Goal: Transaction & Acquisition: Purchase product/service

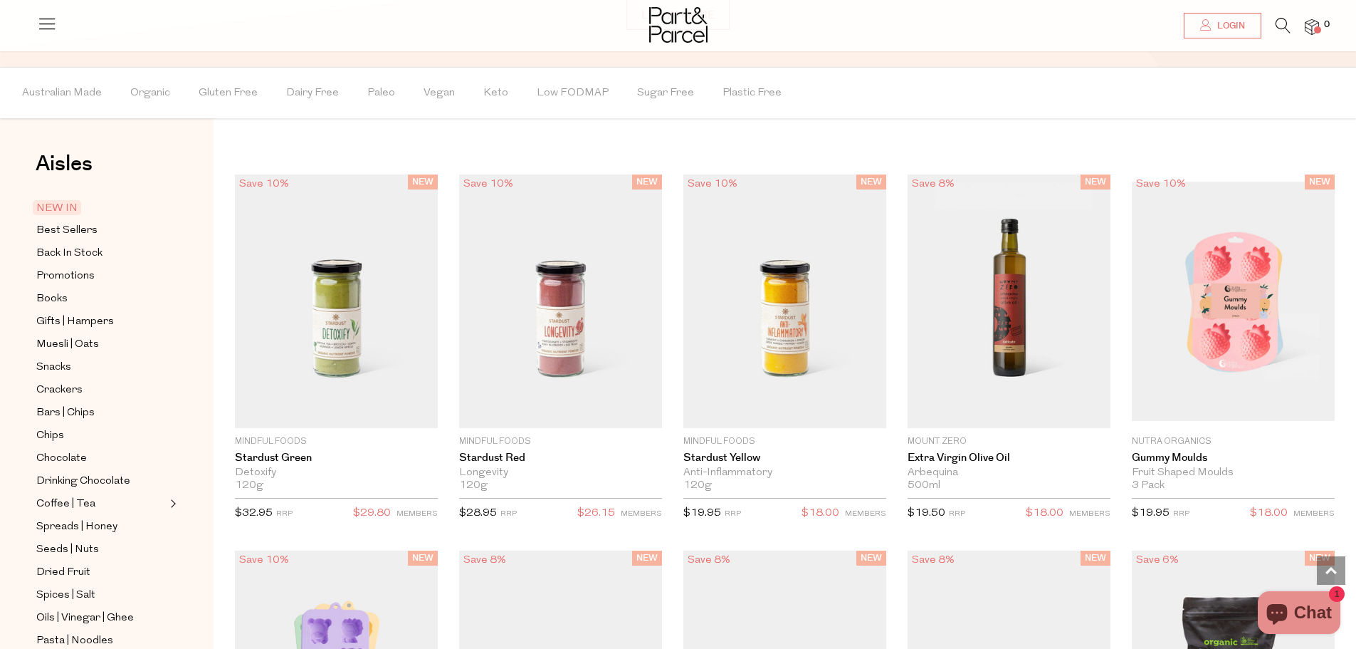
scroll to position [1210, 0]
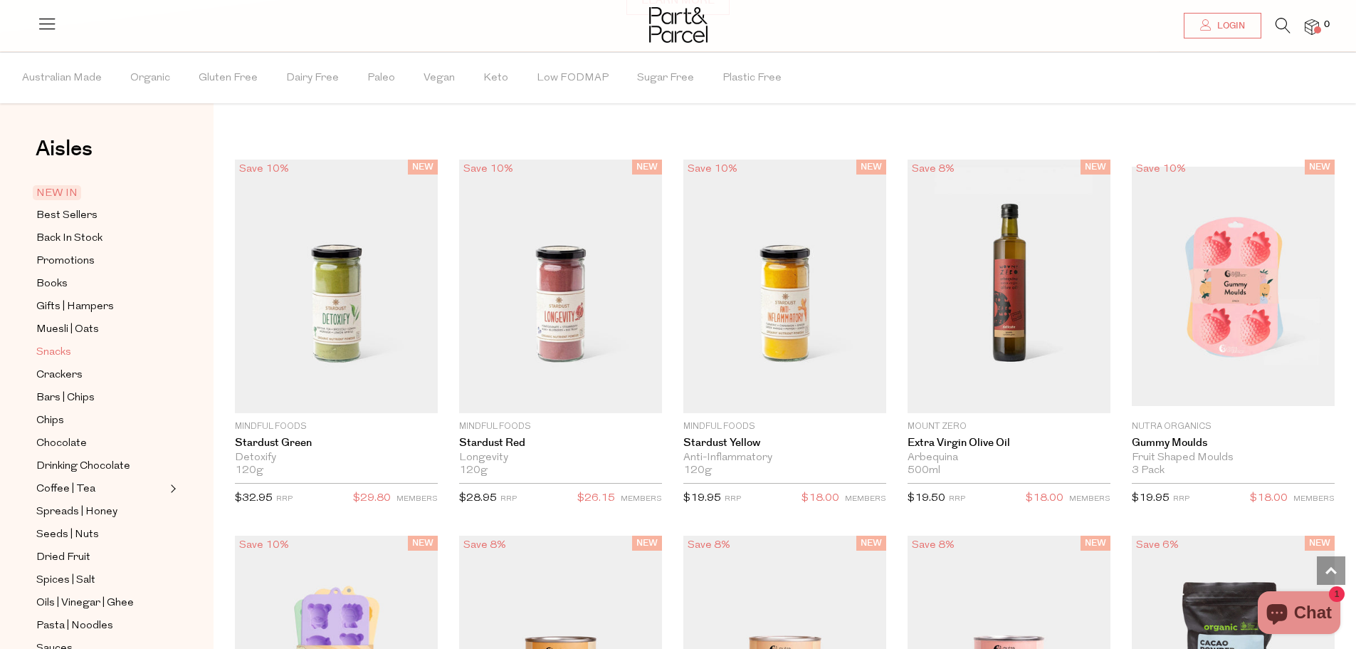
click at [63, 347] on span "Snacks" at bounding box center [53, 352] width 35 height 17
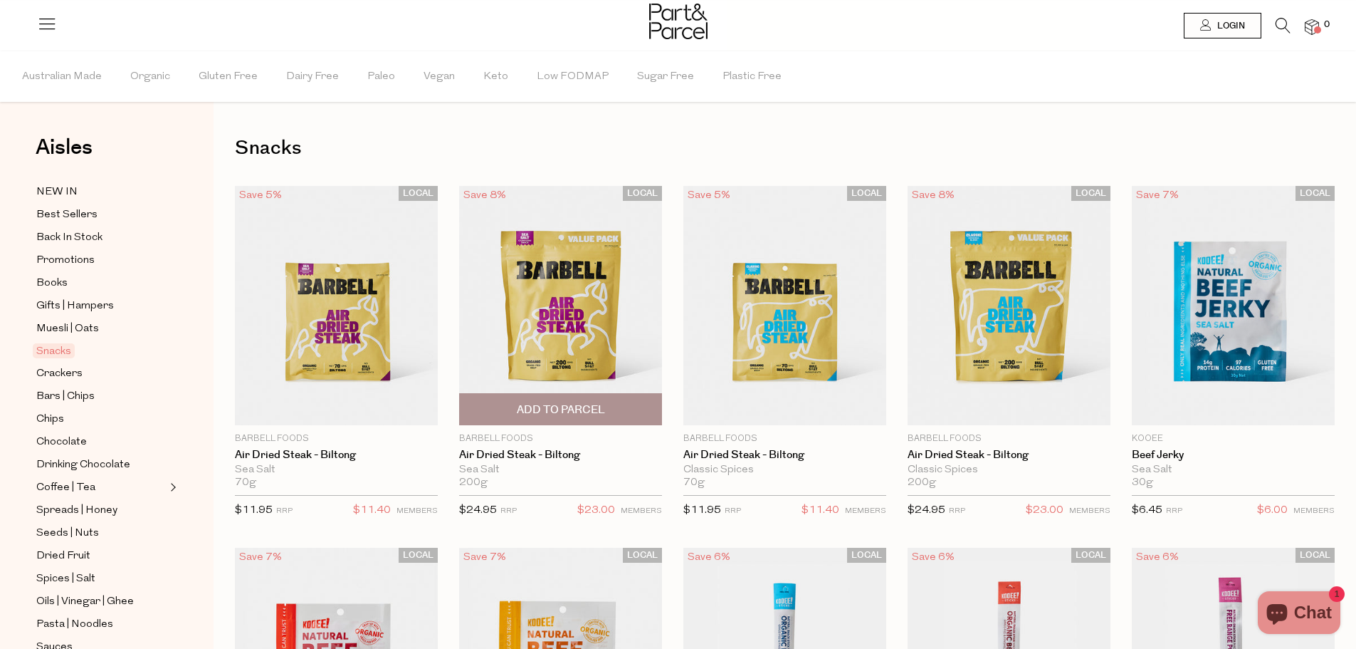
click at [558, 413] on span "Add To Parcel" at bounding box center [561, 409] width 88 height 15
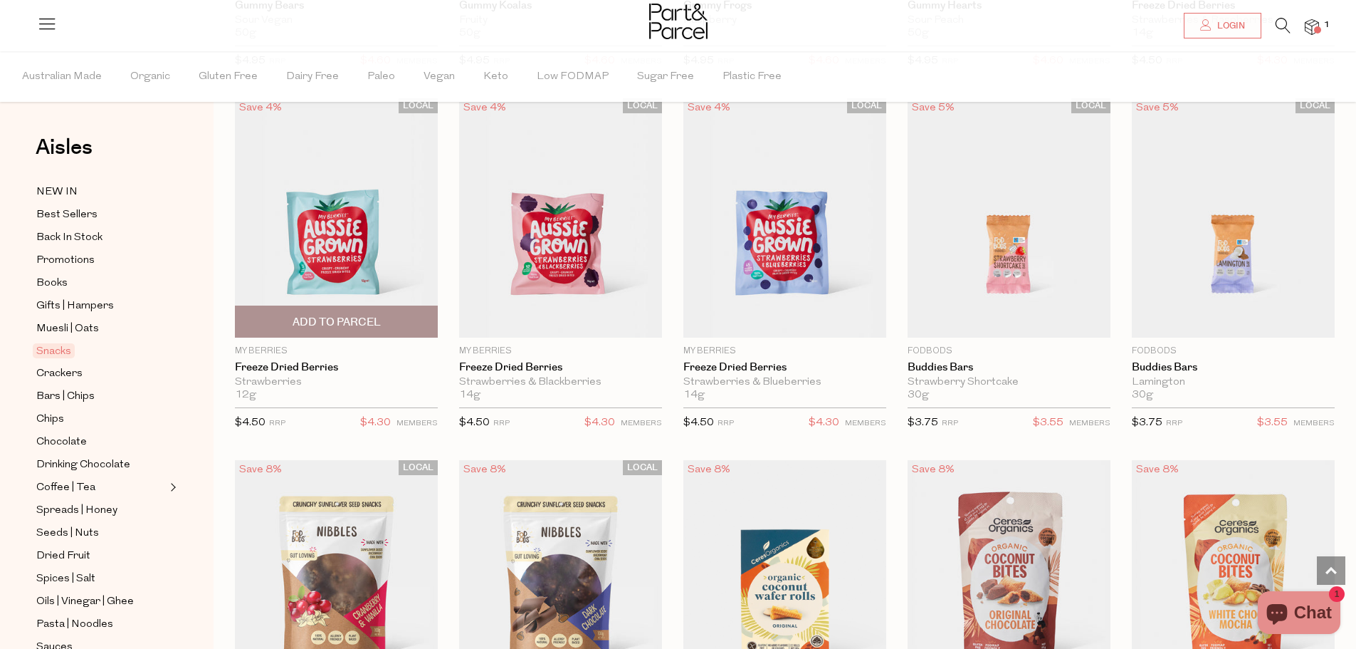
scroll to position [1566, 0]
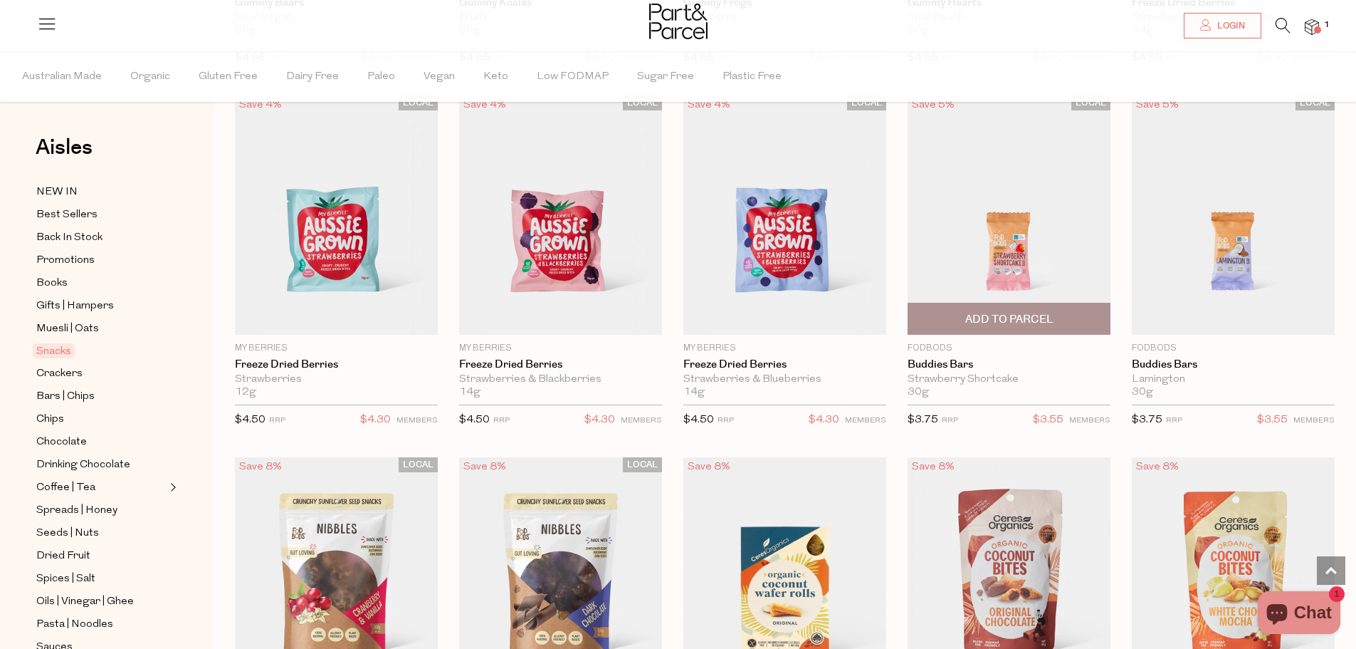
click at [1009, 253] on img at bounding box center [1009, 214] width 203 height 239
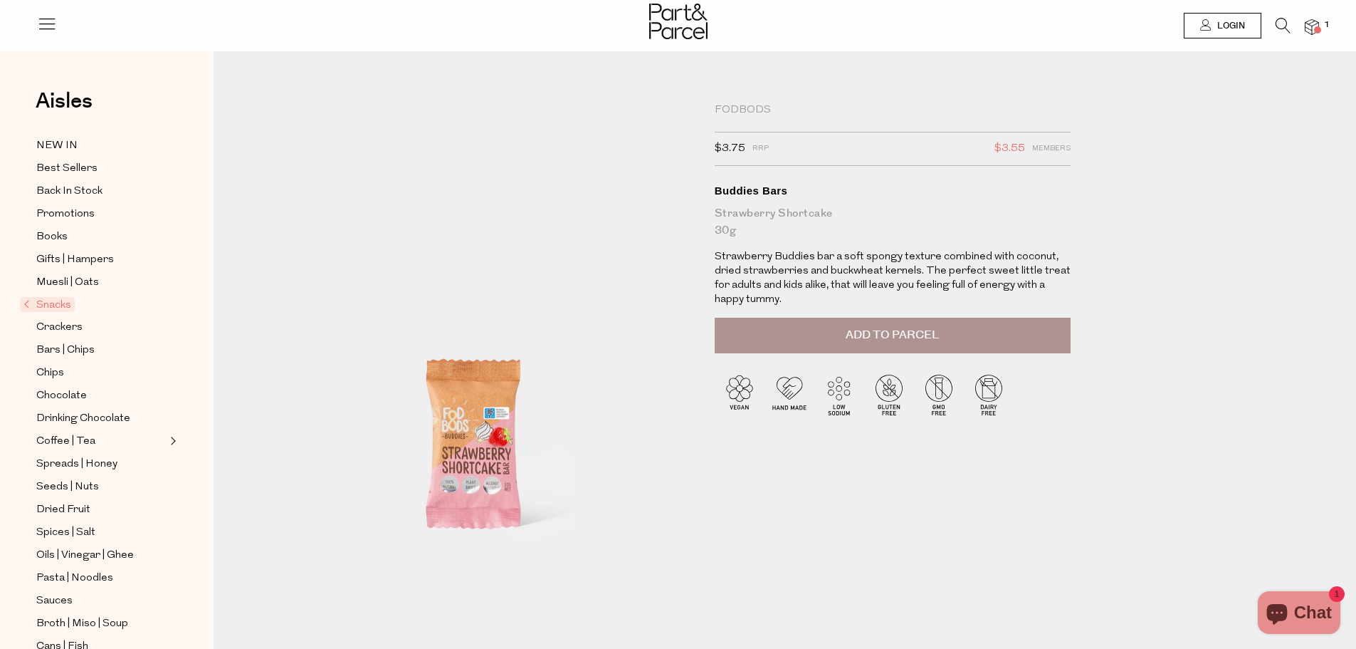
click at [904, 333] on span "Add to Parcel" at bounding box center [892, 335] width 93 height 16
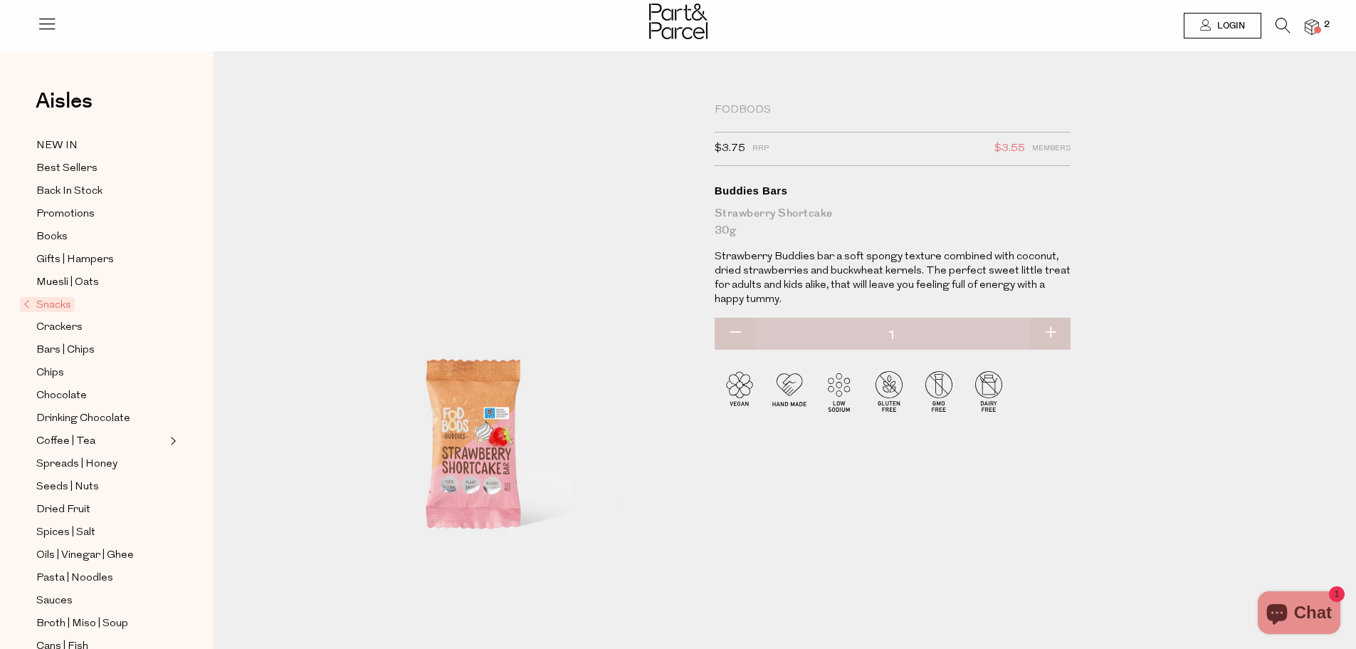
drag, startPoint x: 1049, startPoint y: 333, endPoint x: 1057, endPoint y: 333, distance: 8.6
click at [1049, 333] on button "button" at bounding box center [1050, 333] width 41 height 31
type input "2"
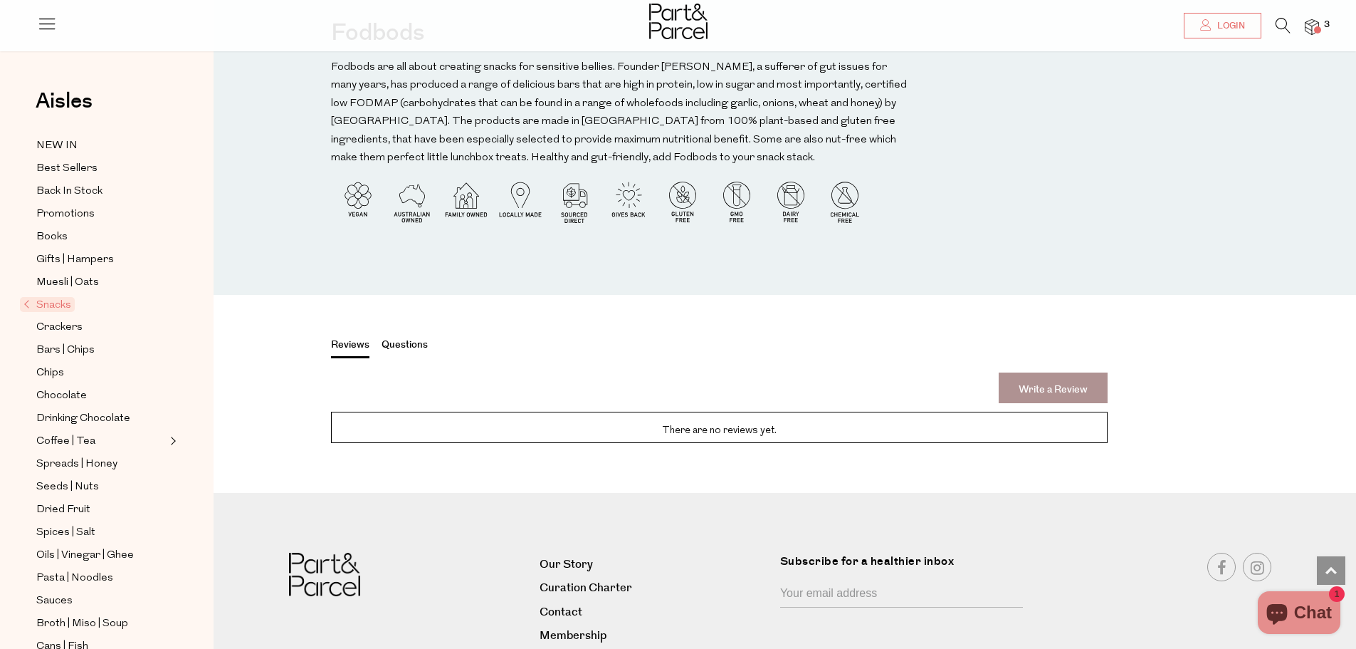
scroll to position [1922, 0]
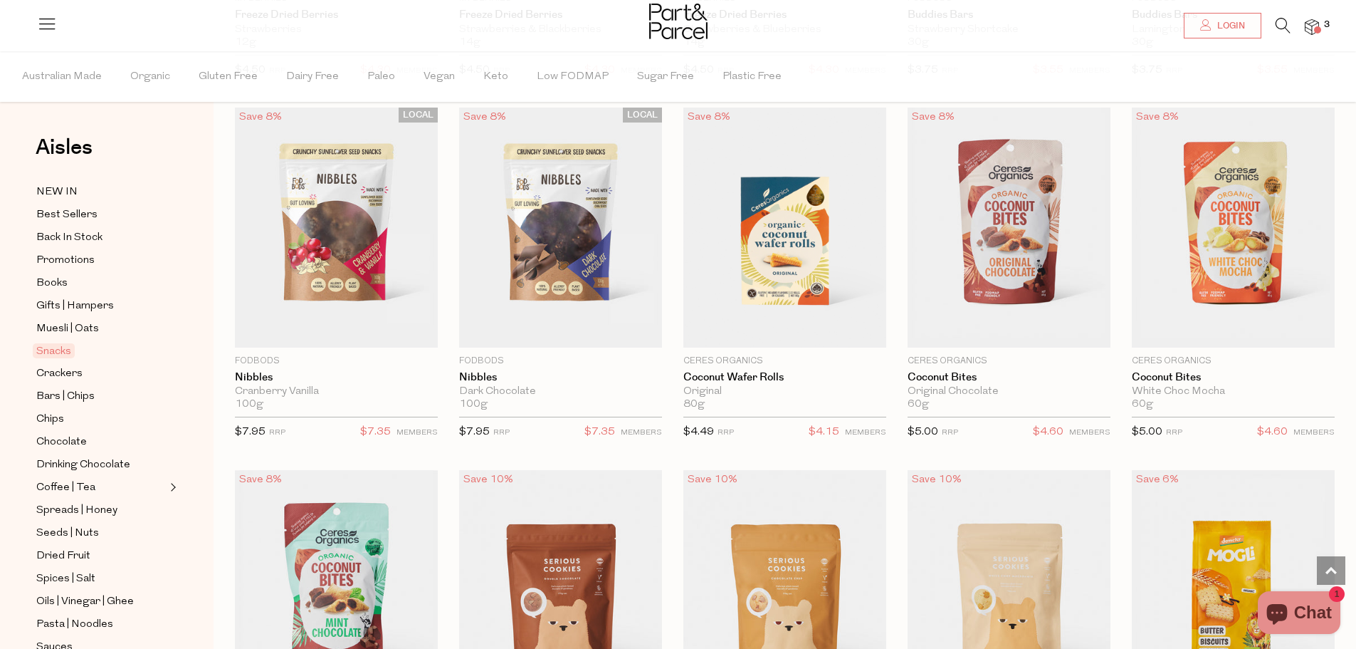
scroll to position [1922, 0]
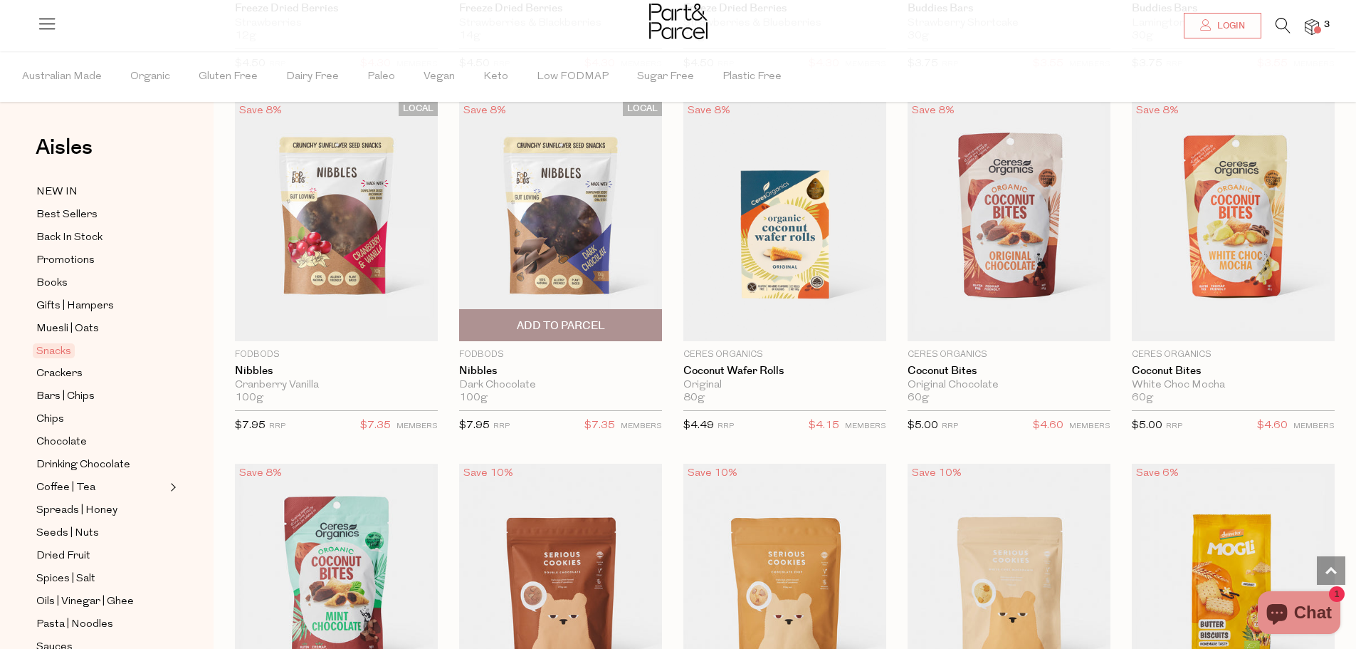
click at [562, 325] on span "Add To Parcel" at bounding box center [561, 325] width 88 height 15
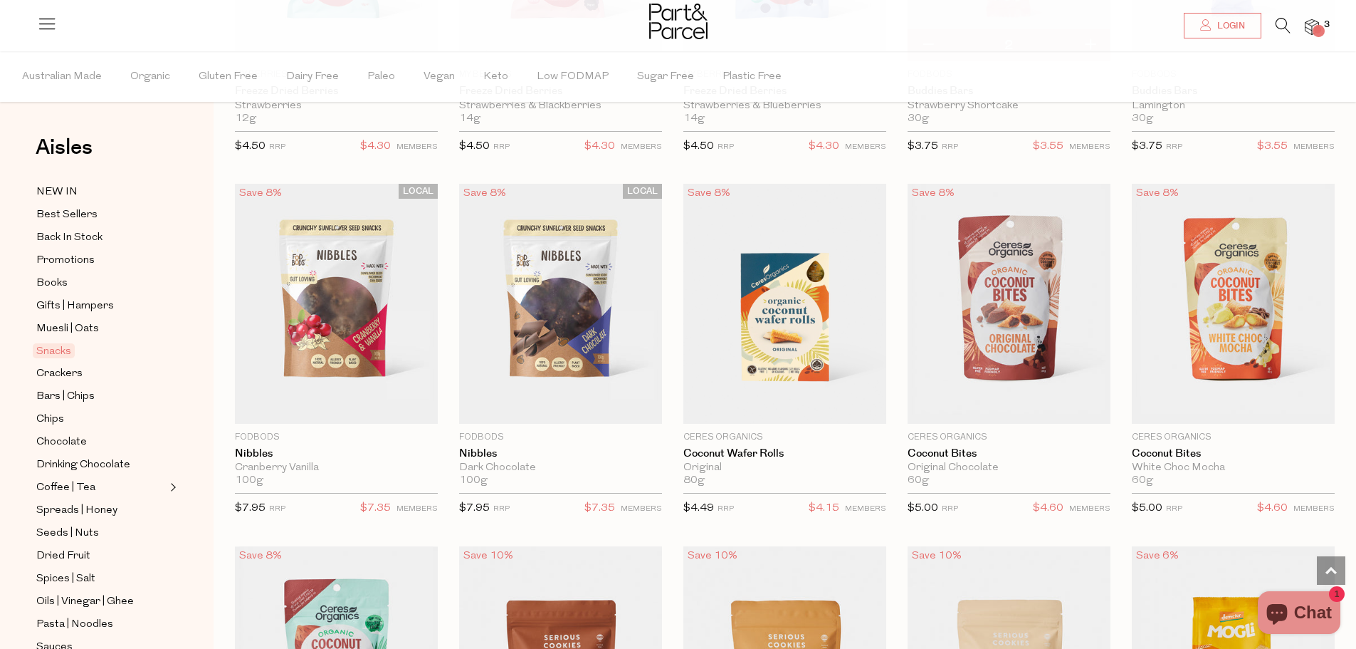
scroll to position [1709, 0]
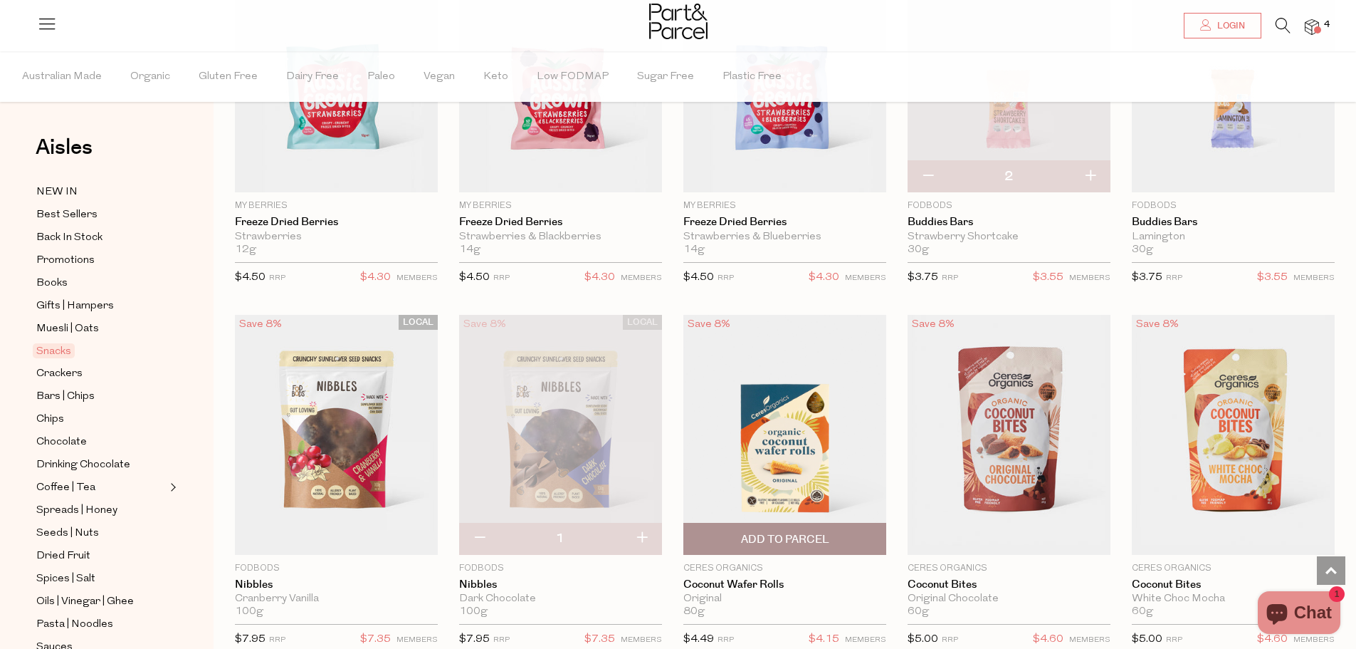
drag, startPoint x: 787, startPoint y: 531, endPoint x: 754, endPoint y: 520, distance: 34.4
click at [787, 532] on span "Add To Parcel" at bounding box center [785, 539] width 88 height 15
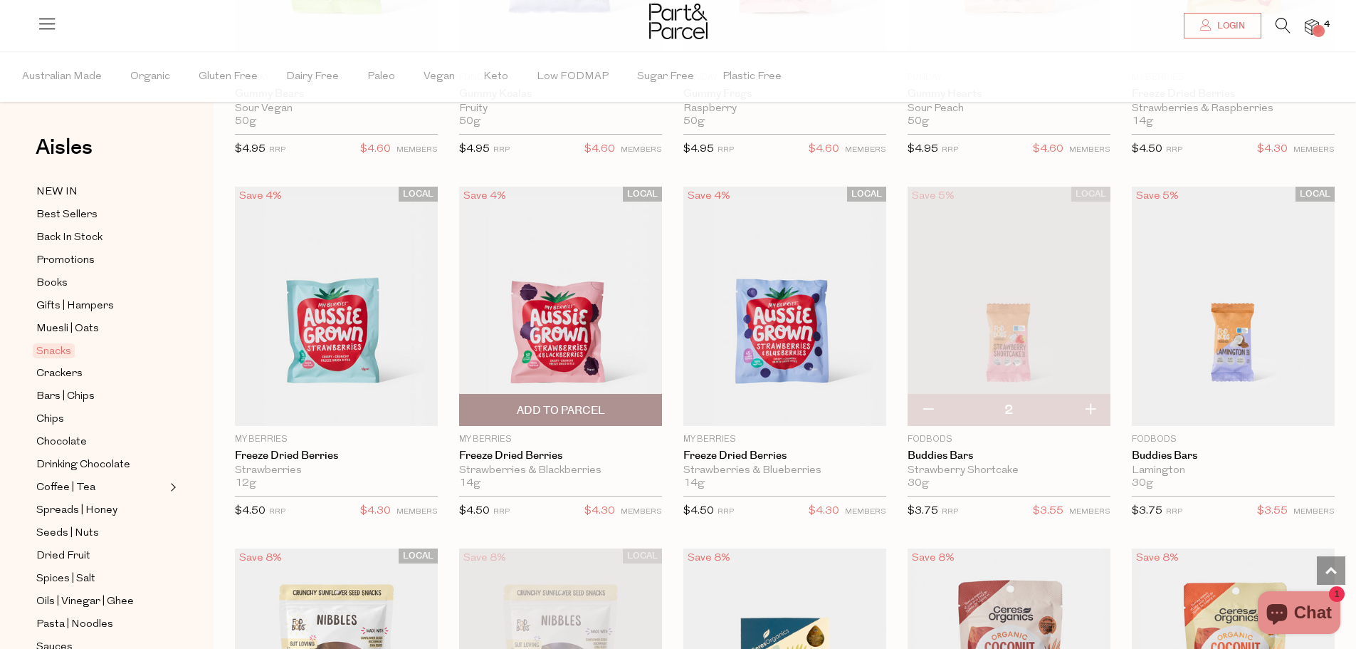
scroll to position [1424, 0]
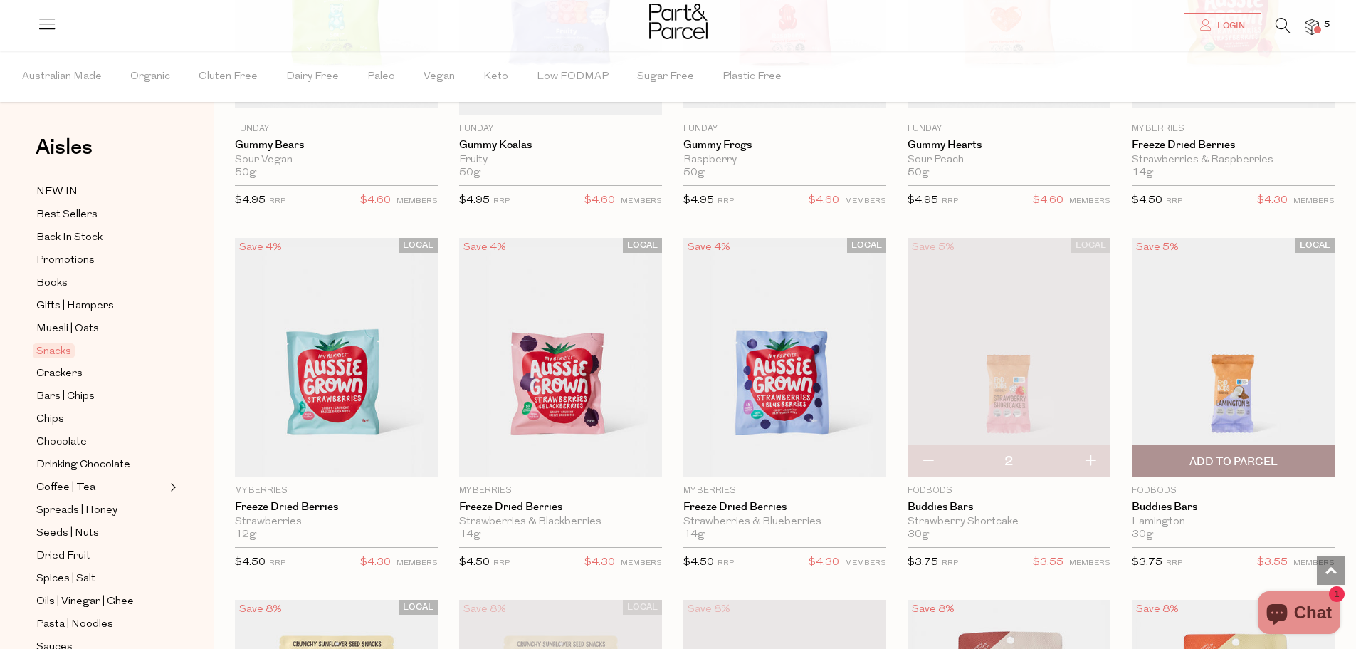
click at [1226, 456] on span "Add To Parcel" at bounding box center [1234, 461] width 88 height 15
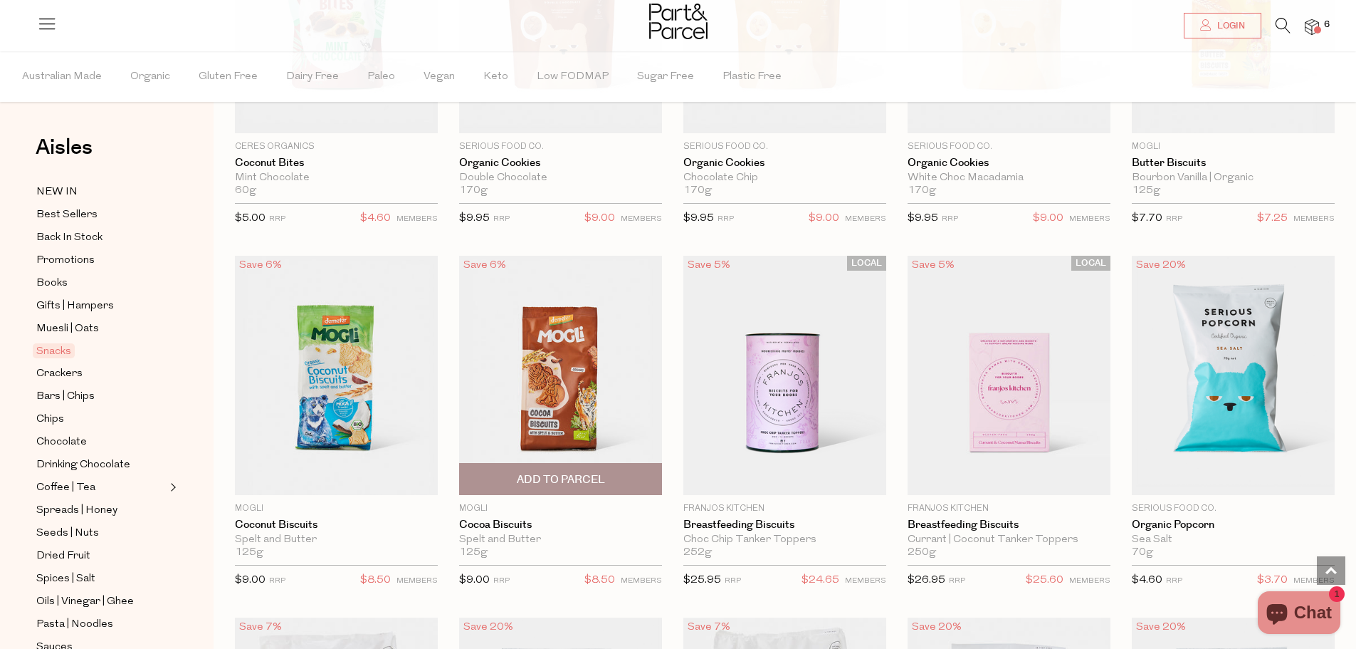
scroll to position [2706, 0]
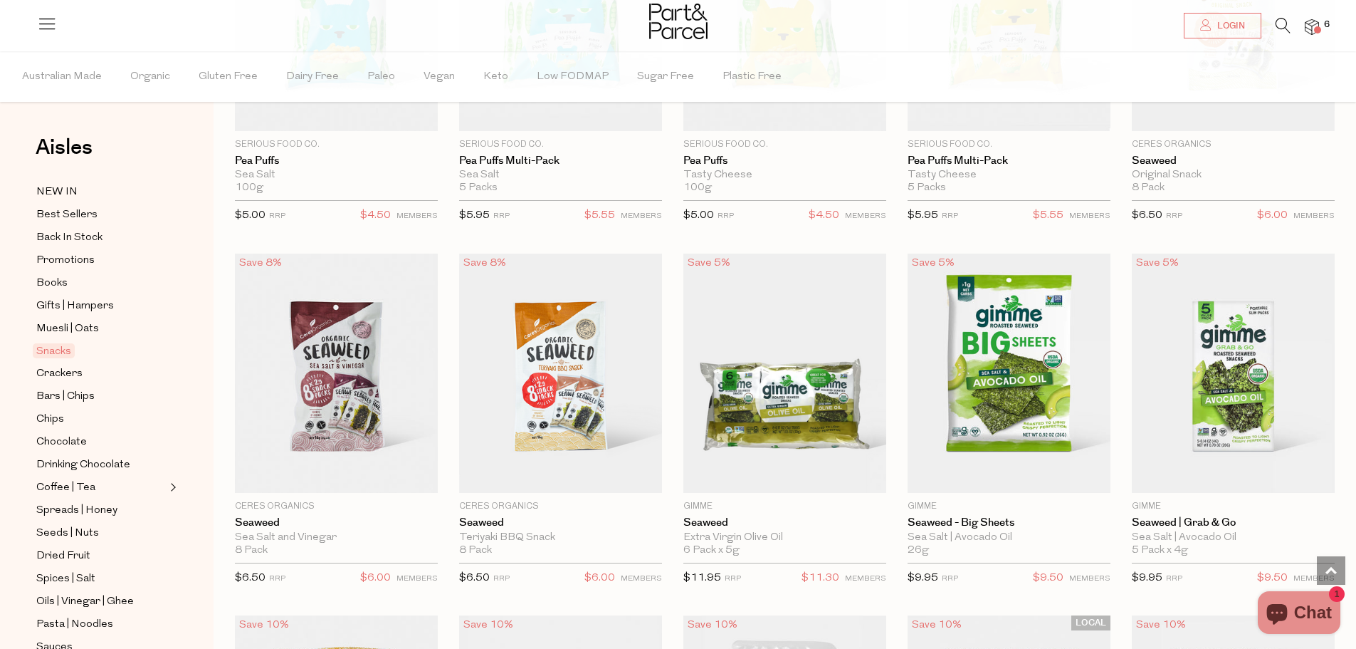
scroll to position [3560, 0]
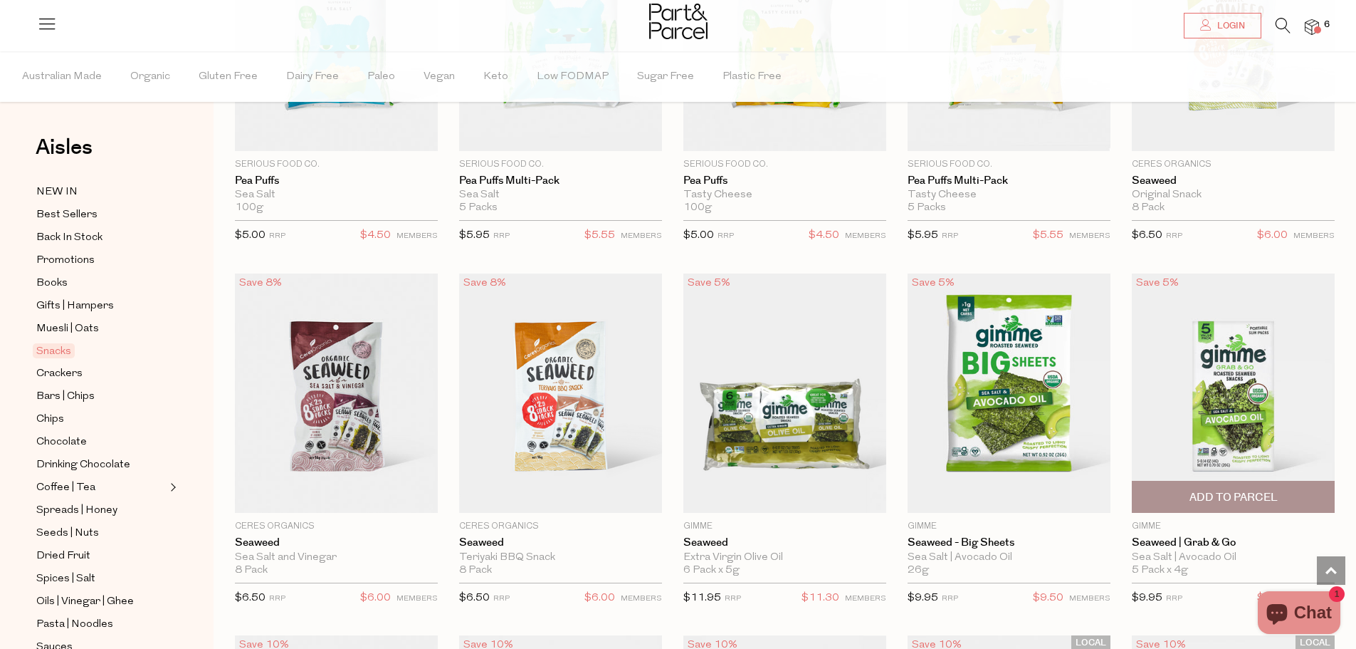
click at [1220, 490] on span "Add To Parcel" at bounding box center [1234, 497] width 88 height 15
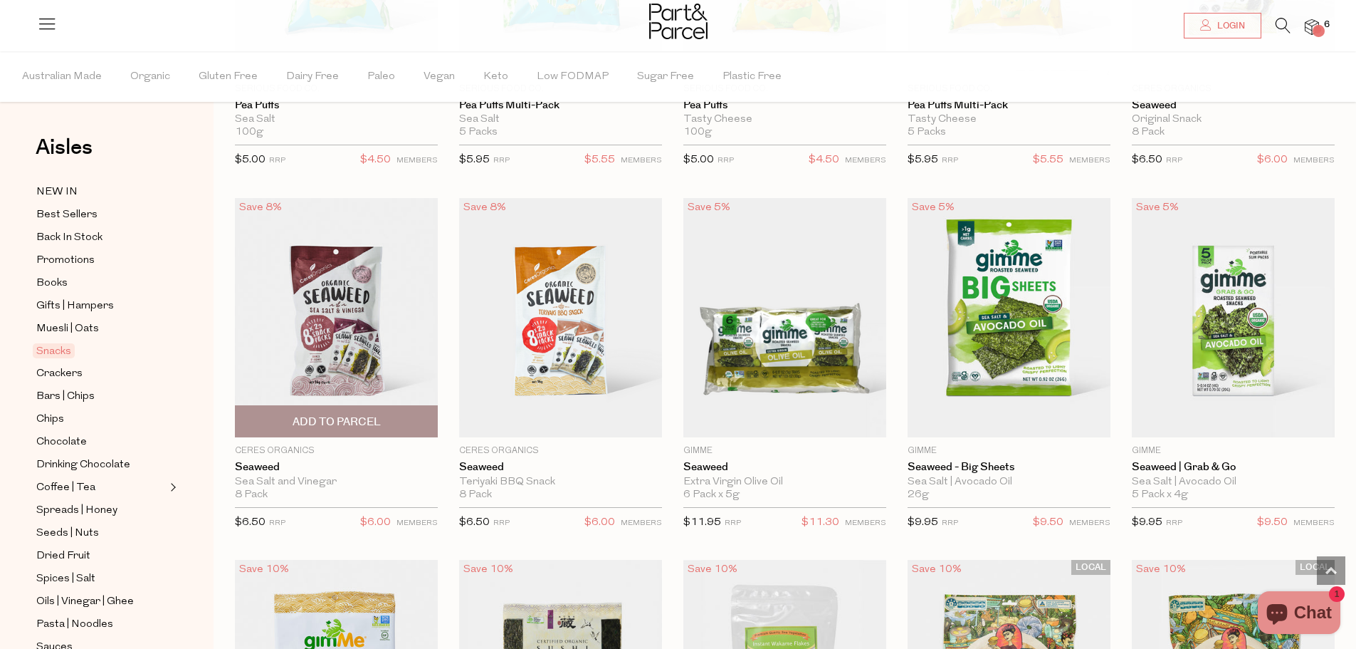
scroll to position [3774, 0]
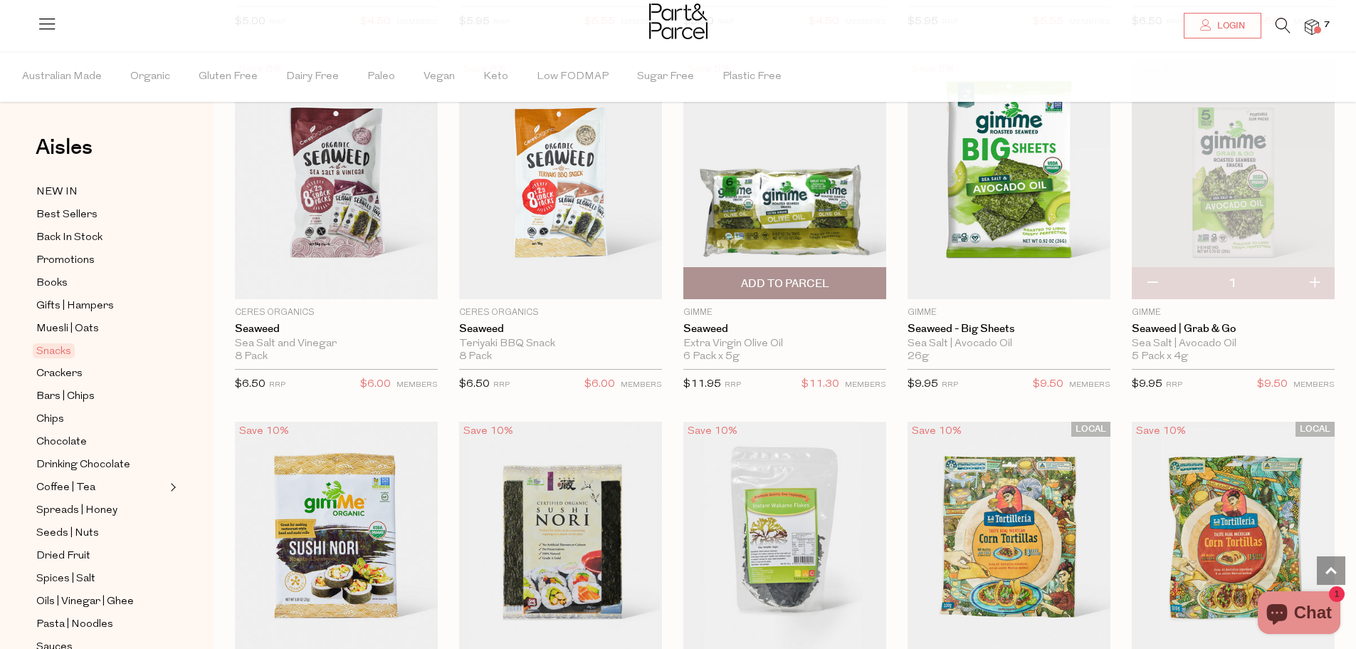
click at [784, 276] on span "Add To Parcel" at bounding box center [785, 283] width 88 height 15
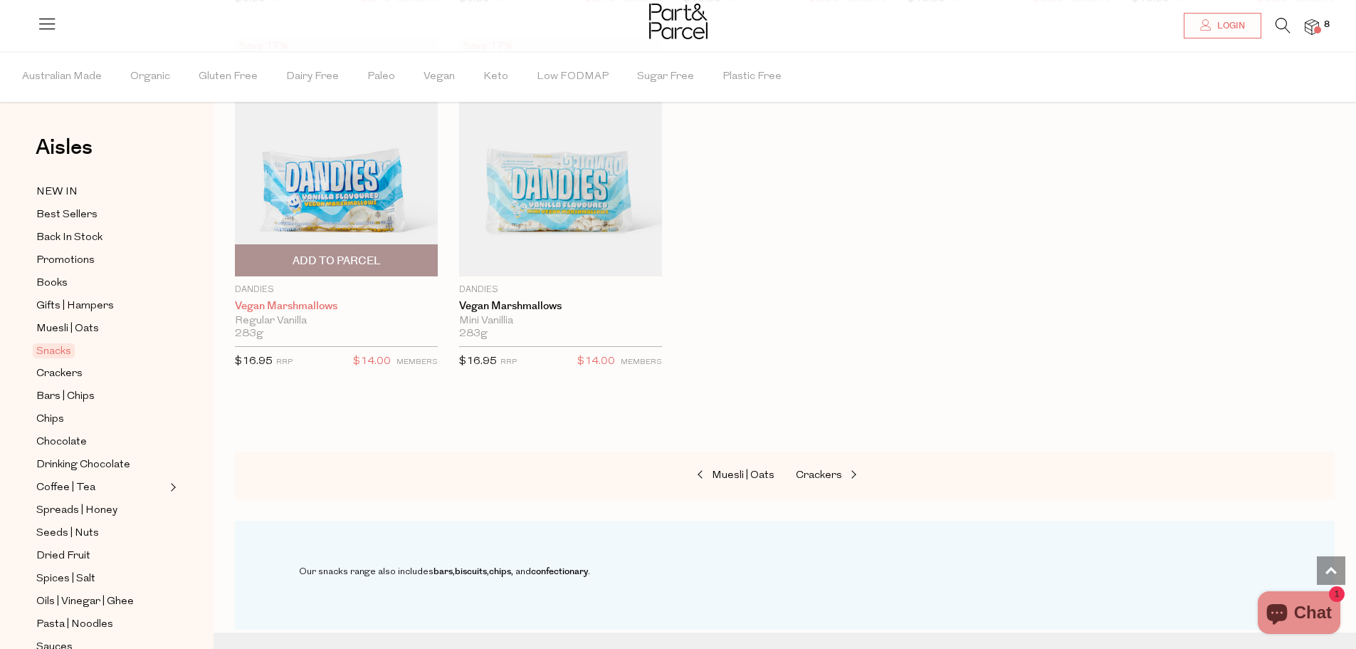
scroll to position [4913, 0]
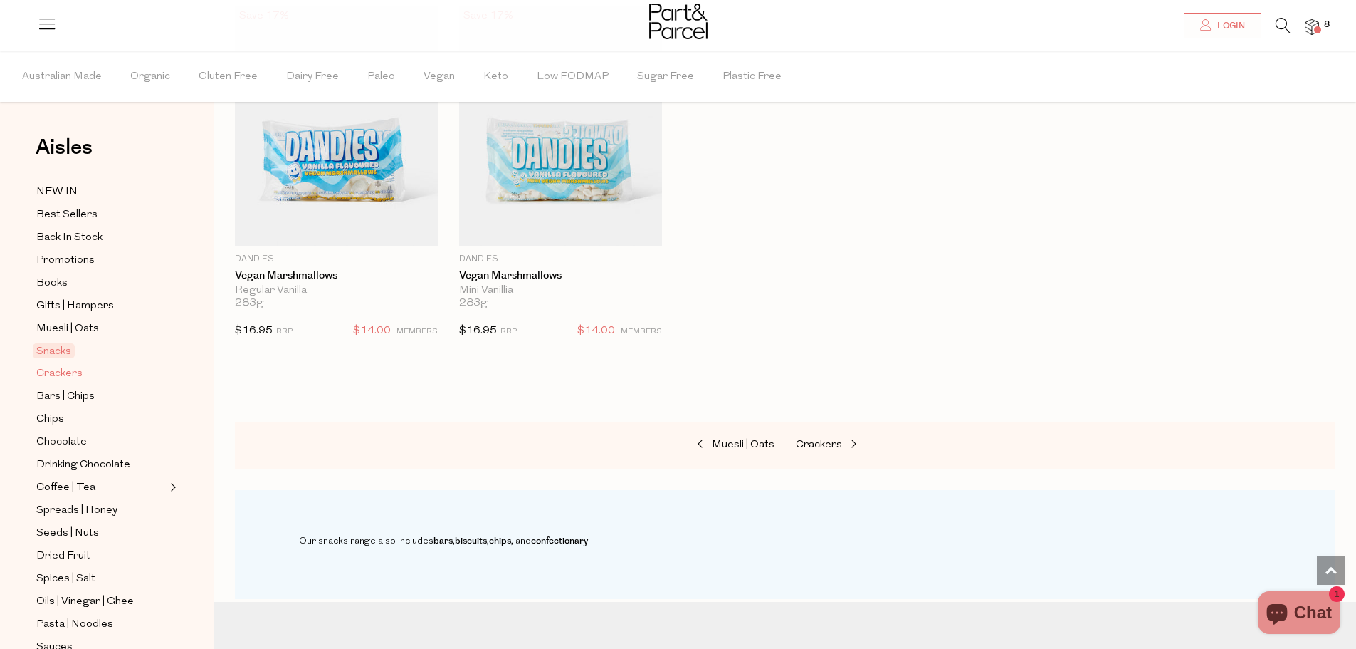
click at [60, 365] on span "Crackers" at bounding box center [59, 373] width 46 height 17
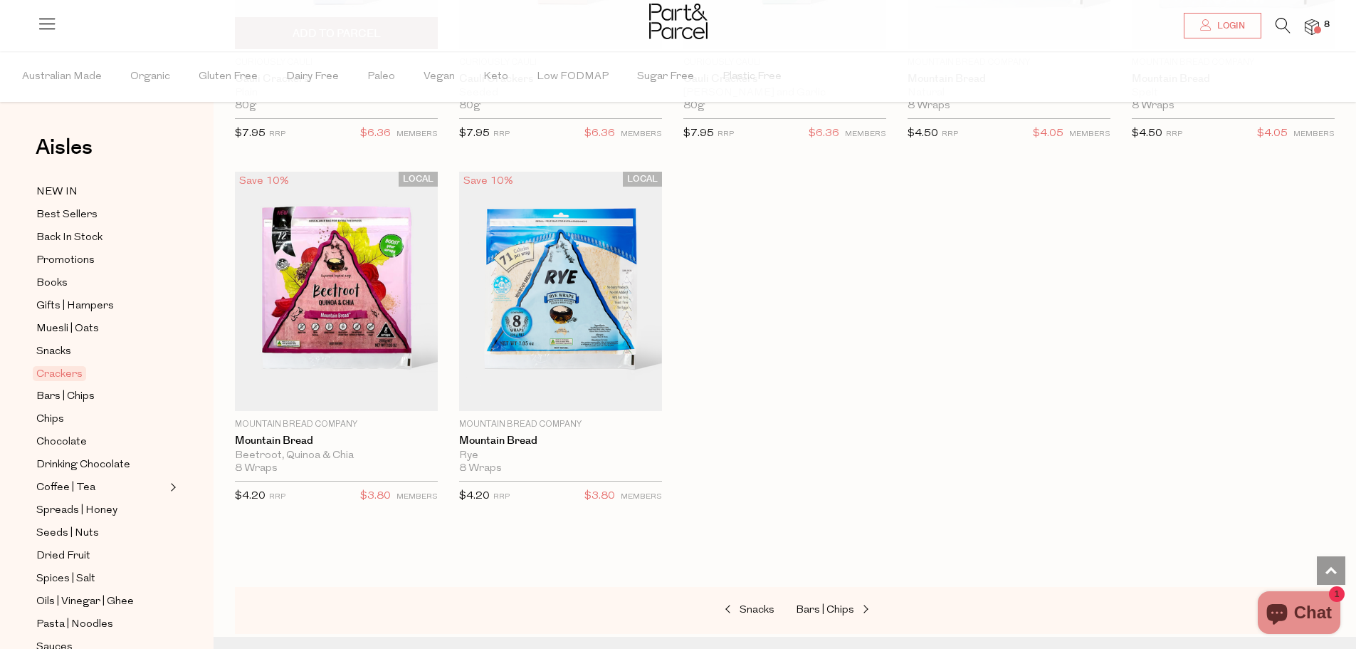
scroll to position [2563, 0]
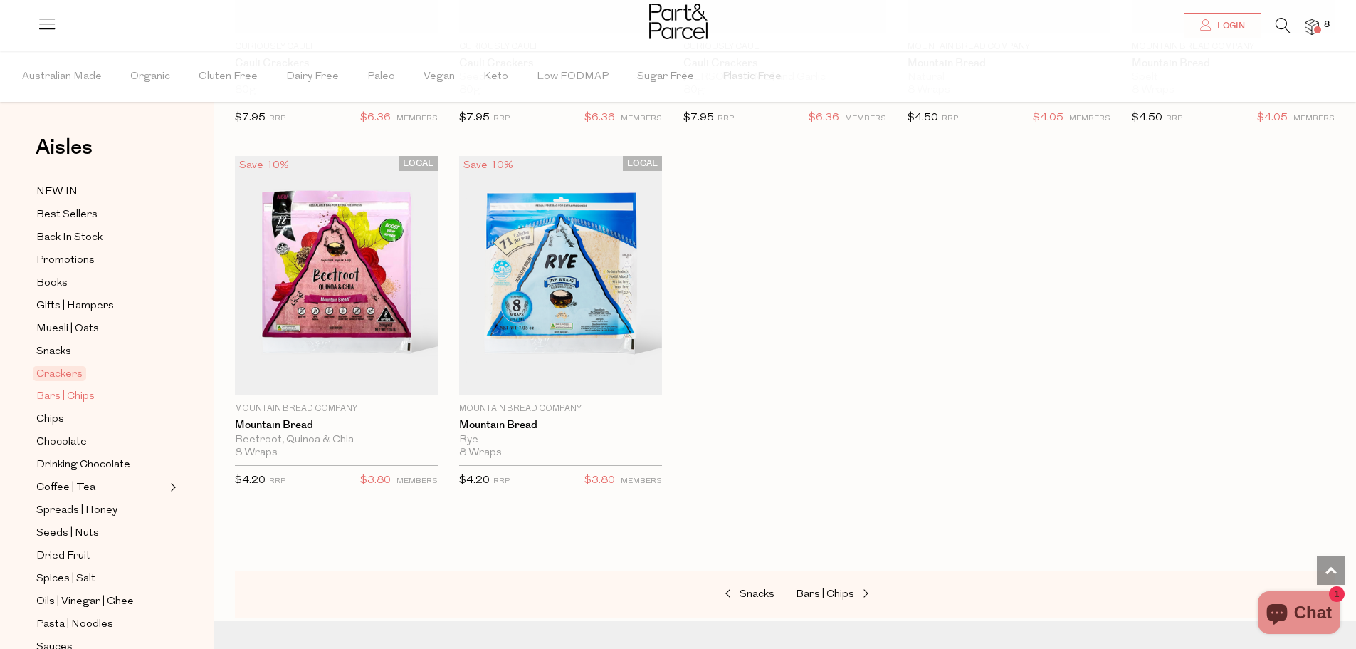
click at [58, 391] on span "Bars | Chips" at bounding box center [65, 396] width 58 height 17
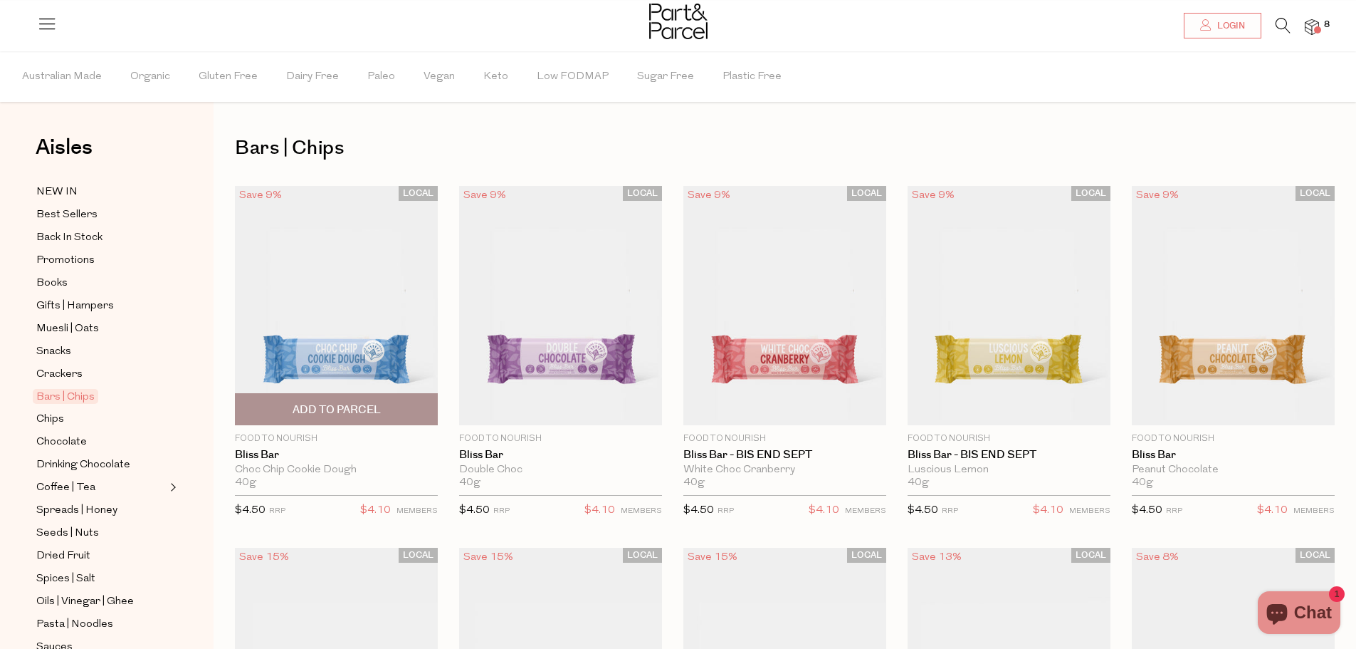
scroll to position [71, 0]
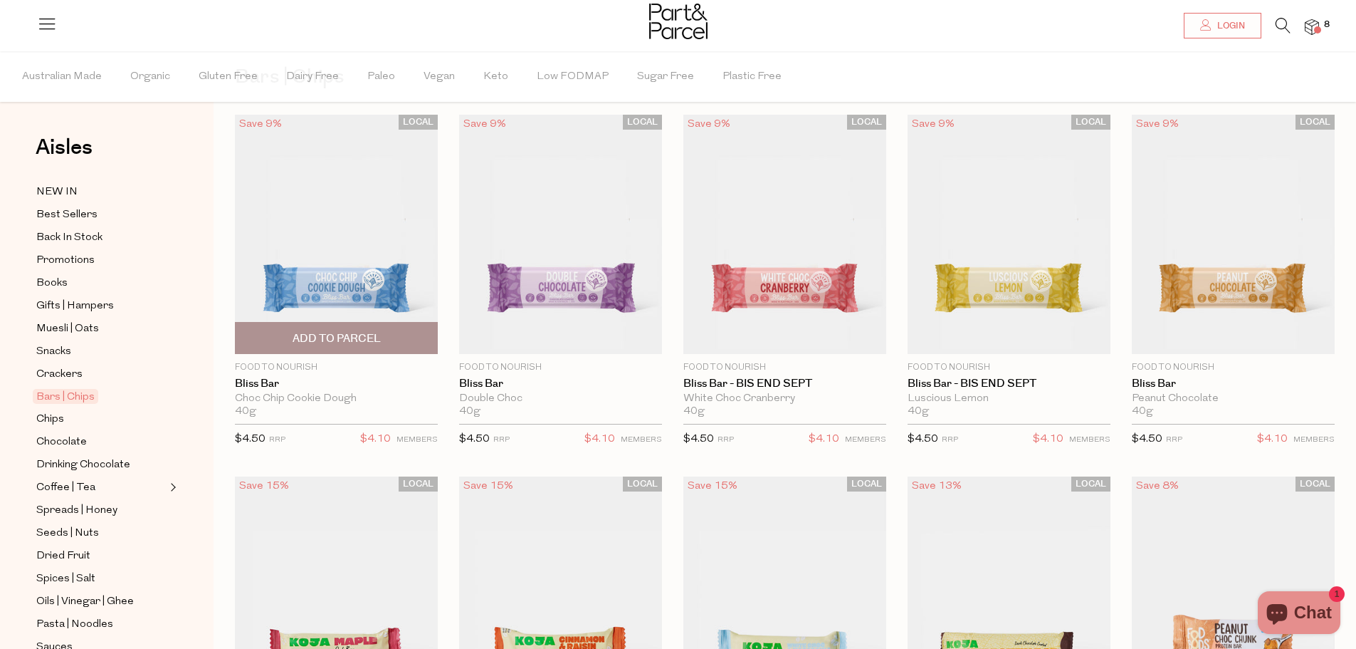
click at [283, 286] on img at bounding box center [336, 234] width 203 height 239
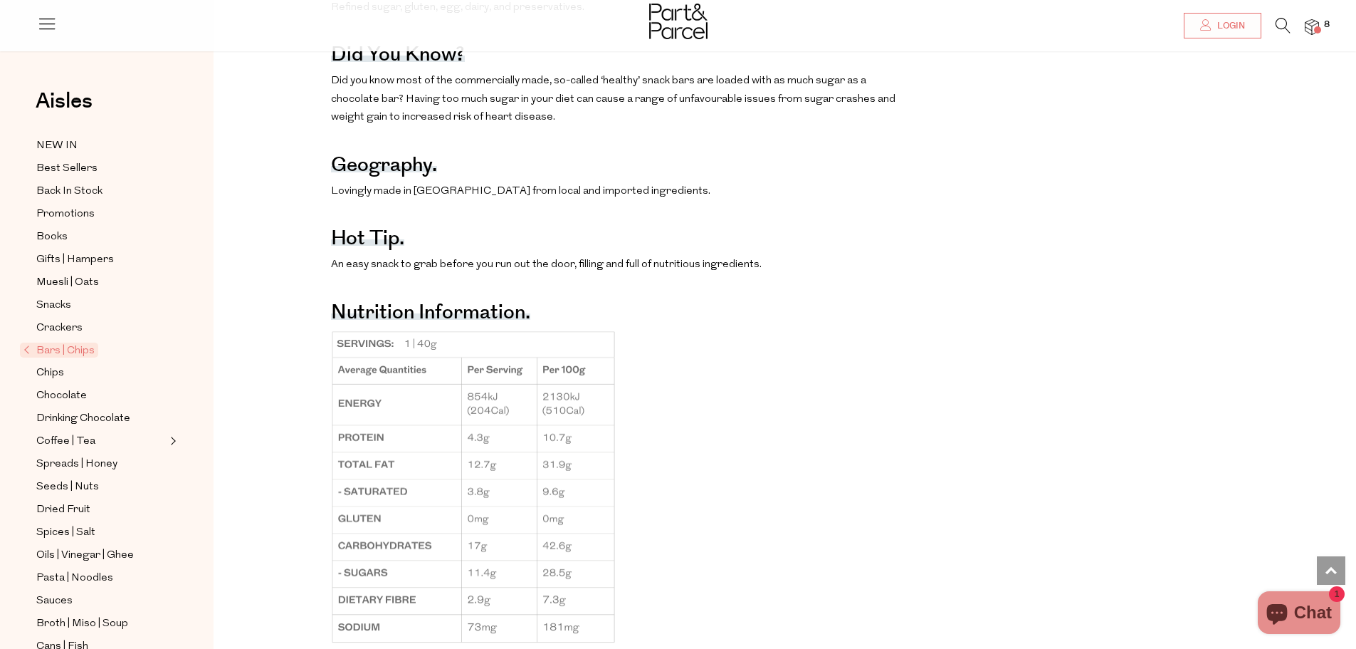
scroll to position [1210, 0]
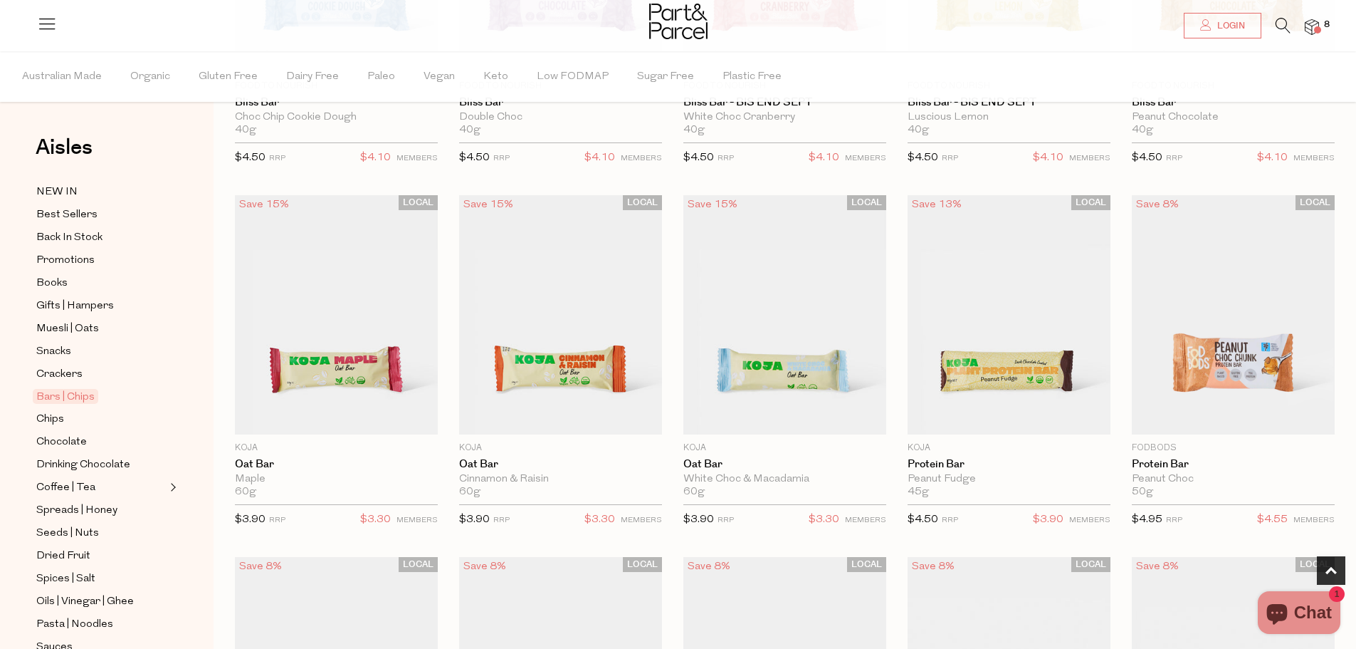
scroll to position [356, 0]
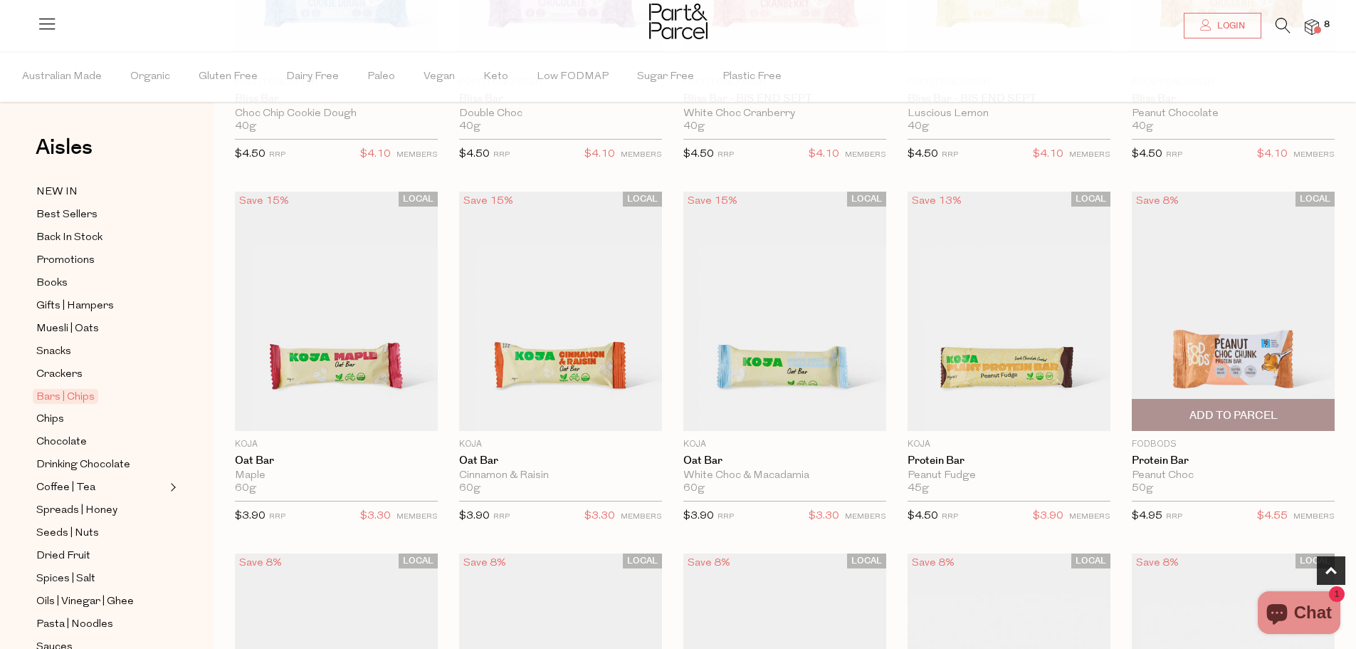
click at [1230, 413] on span "Add To Parcel" at bounding box center [1234, 415] width 88 height 15
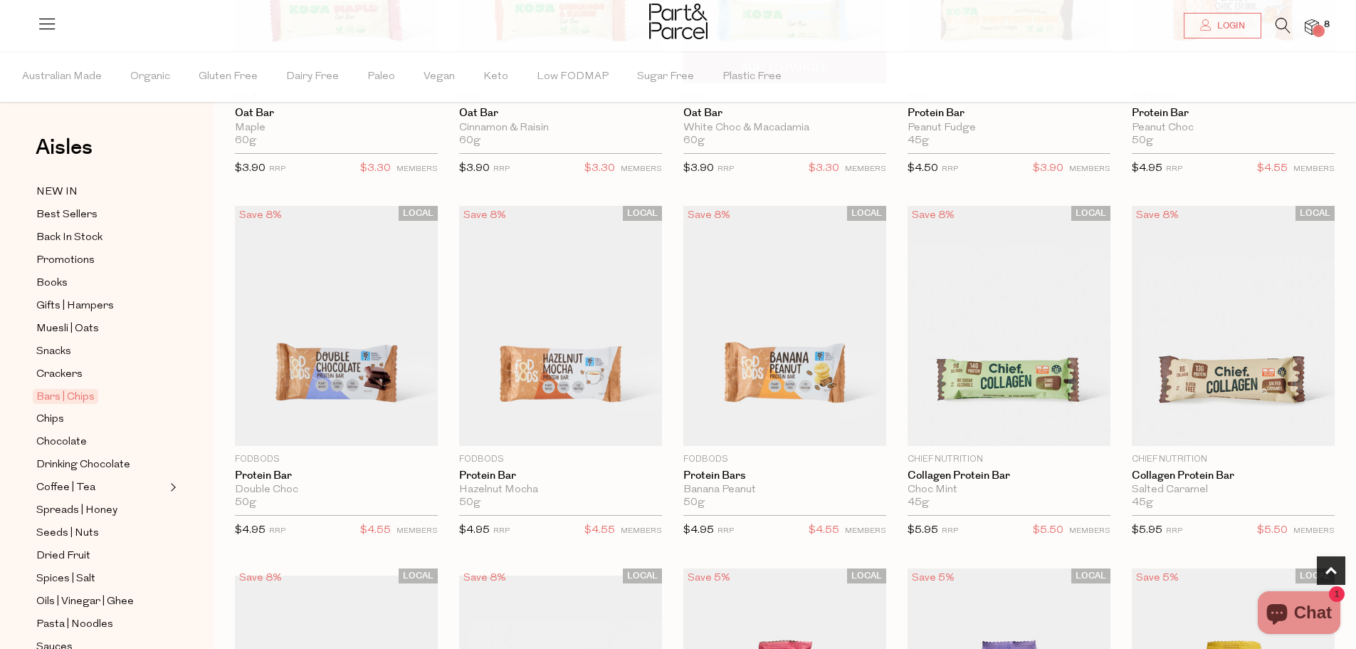
scroll to position [712, 0]
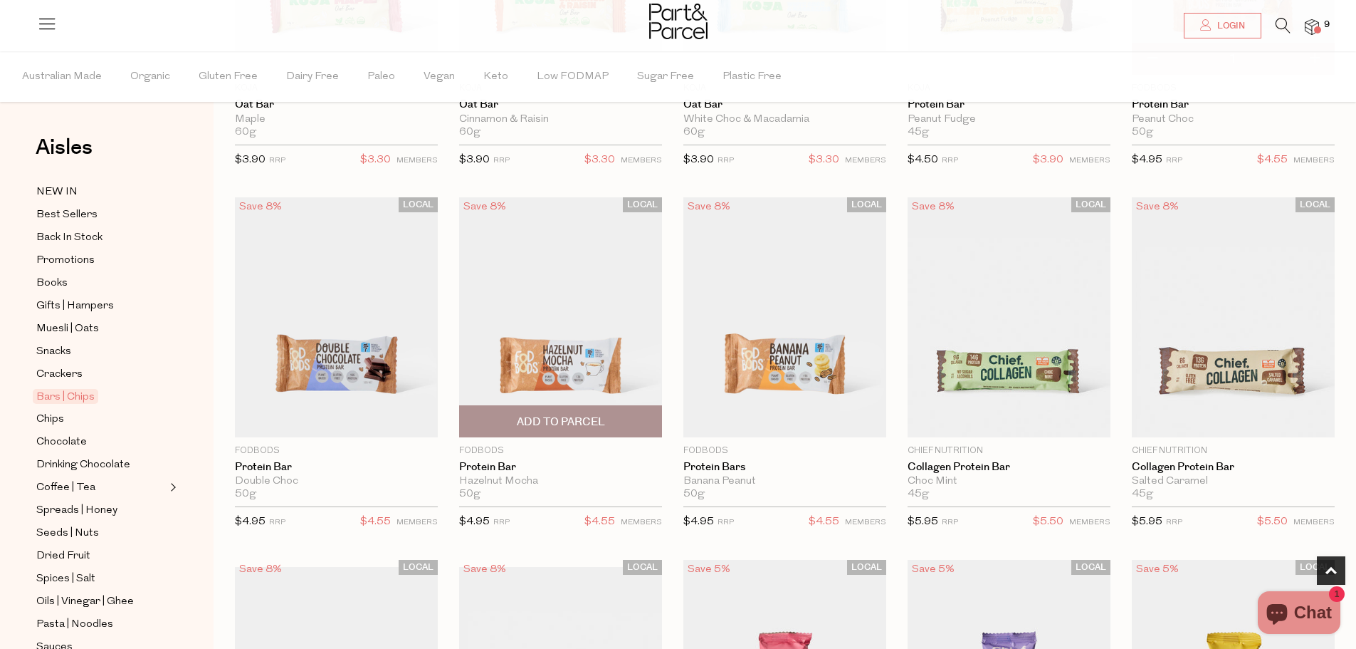
click at [550, 415] on span "Add To Parcel" at bounding box center [561, 421] width 88 height 15
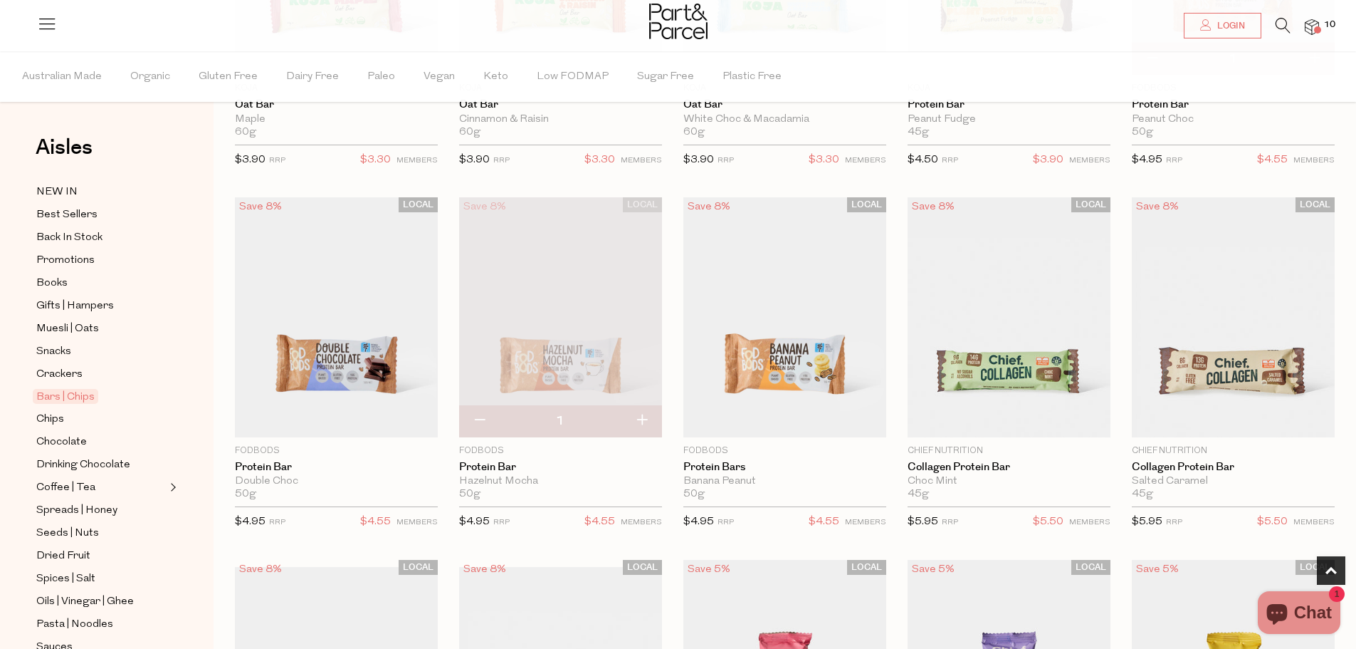
click at [517, 334] on img at bounding box center [560, 316] width 203 height 239
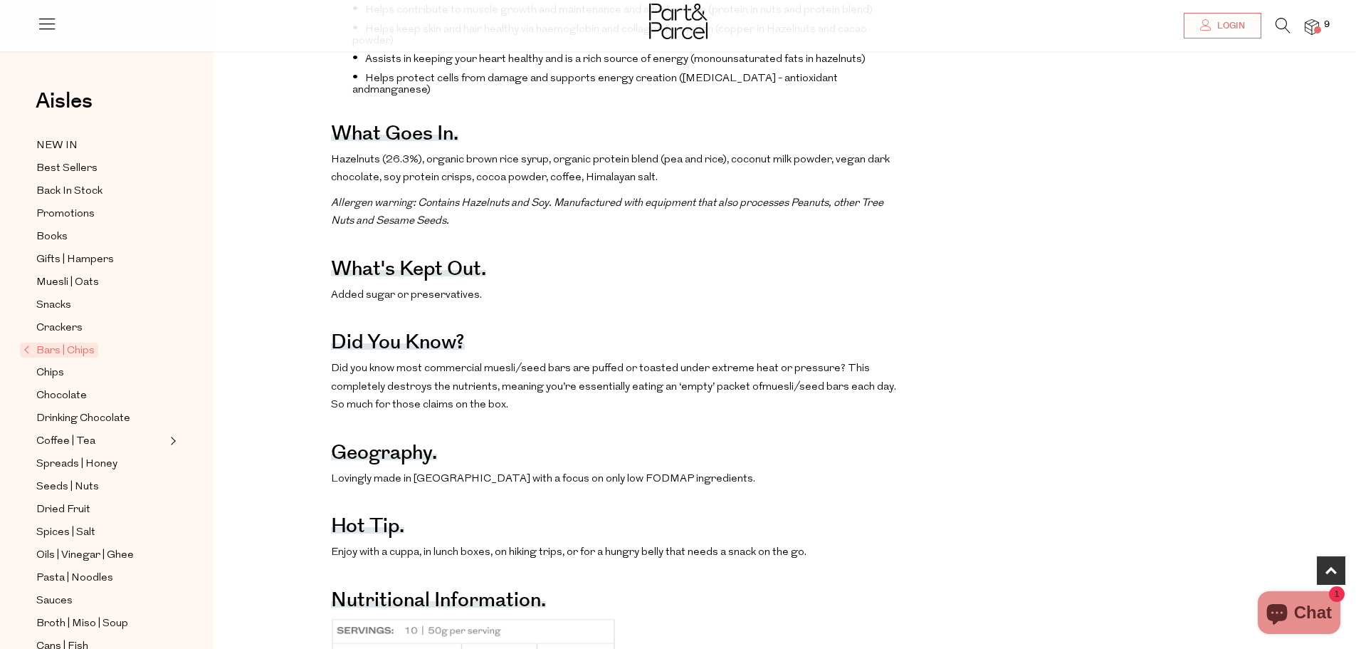
scroll to position [997, 0]
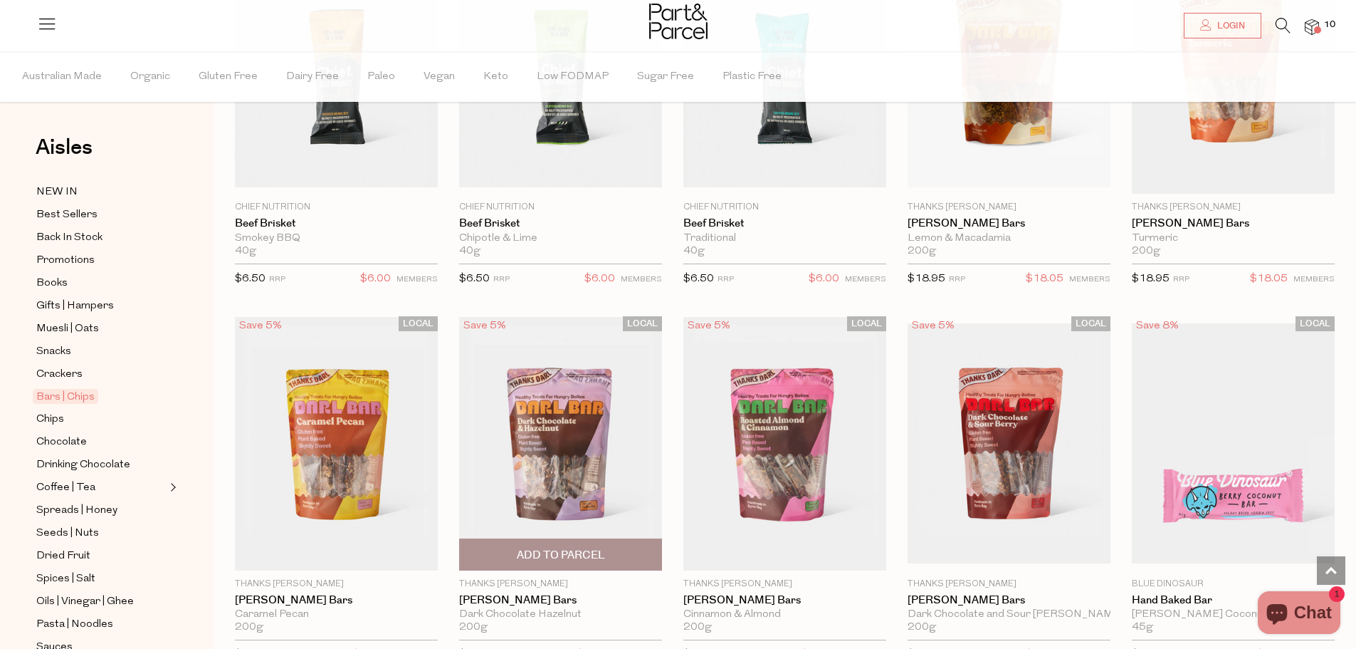
scroll to position [1851, 0]
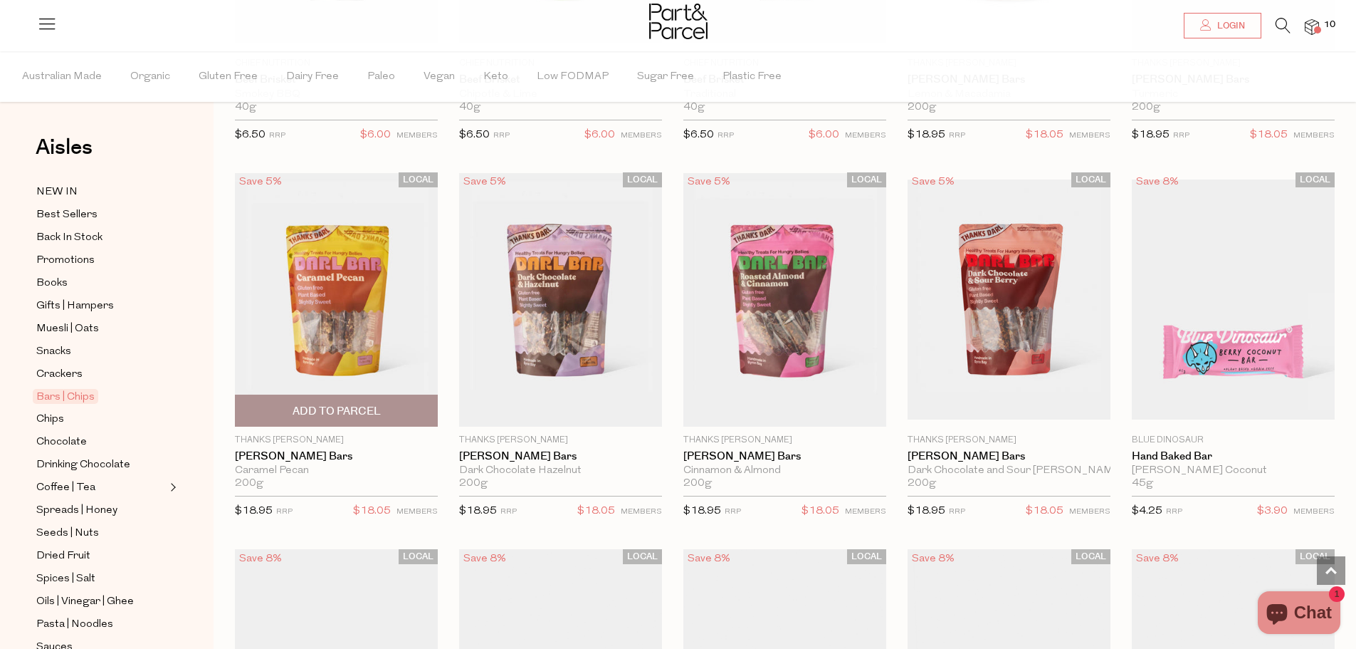
click at [309, 410] on span "Add To Parcel" at bounding box center [337, 411] width 88 height 15
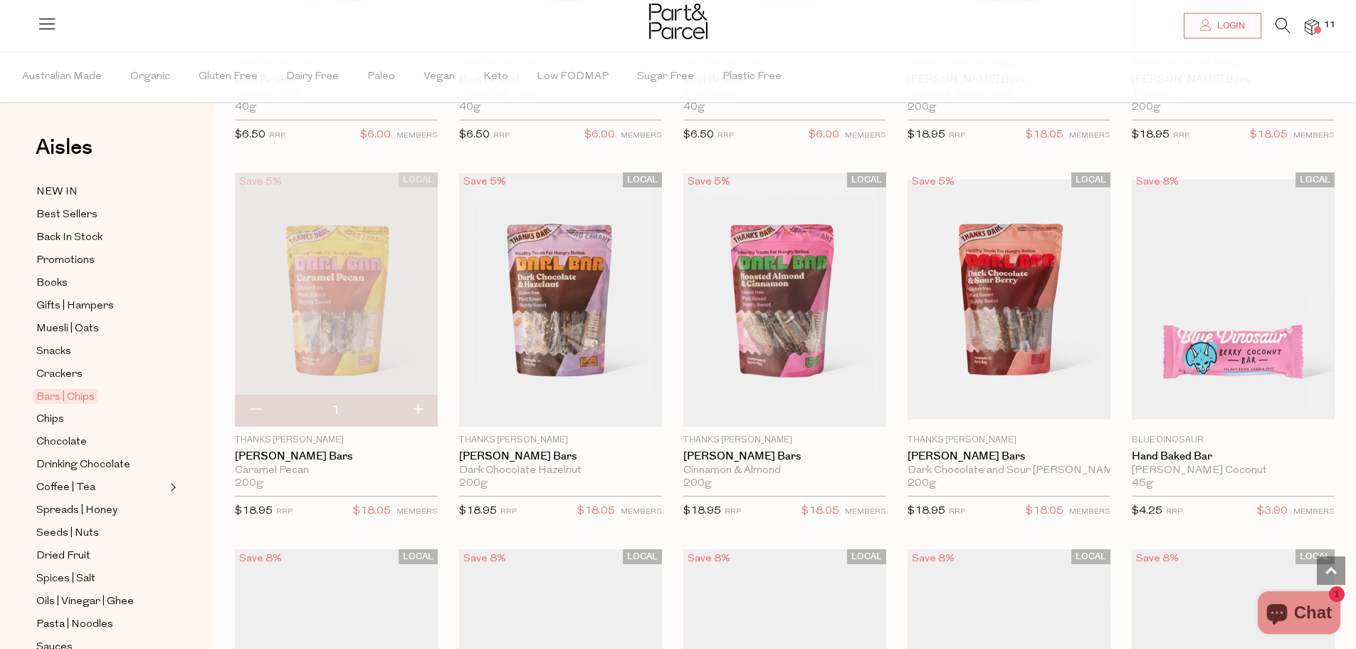
click at [418, 409] on button "button" at bounding box center [417, 409] width 41 height 31
type input "2"
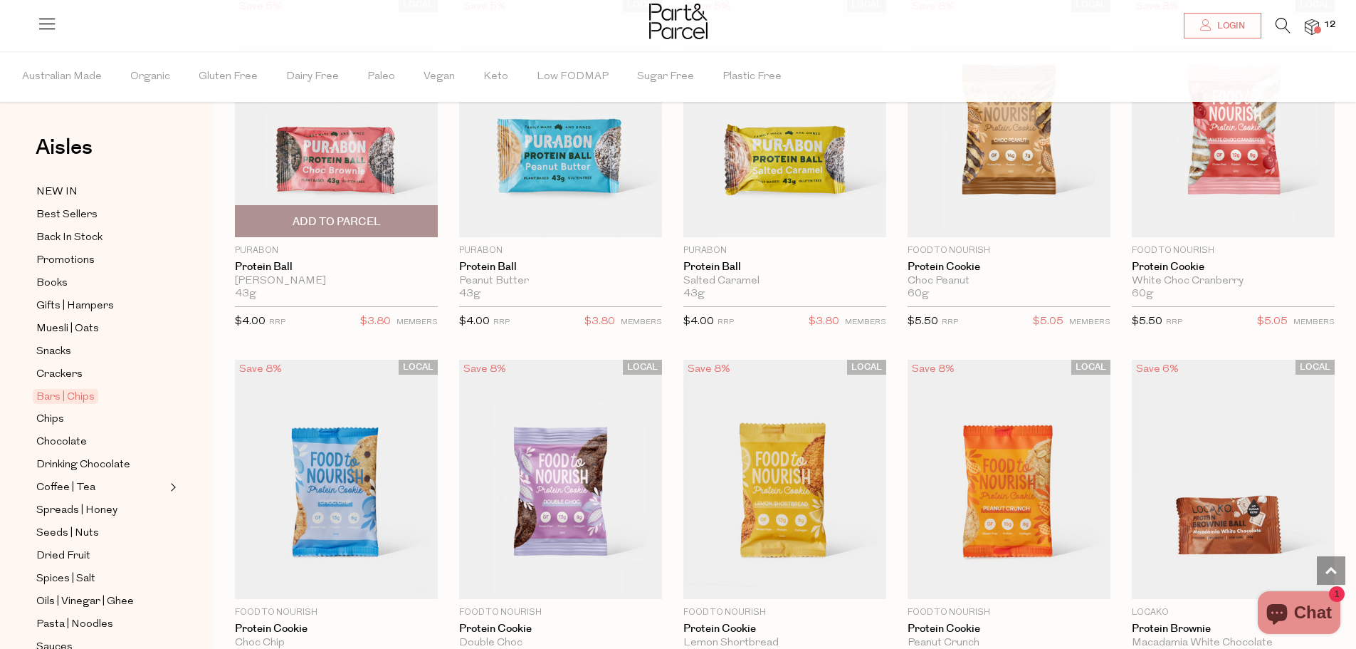
scroll to position [3133, 0]
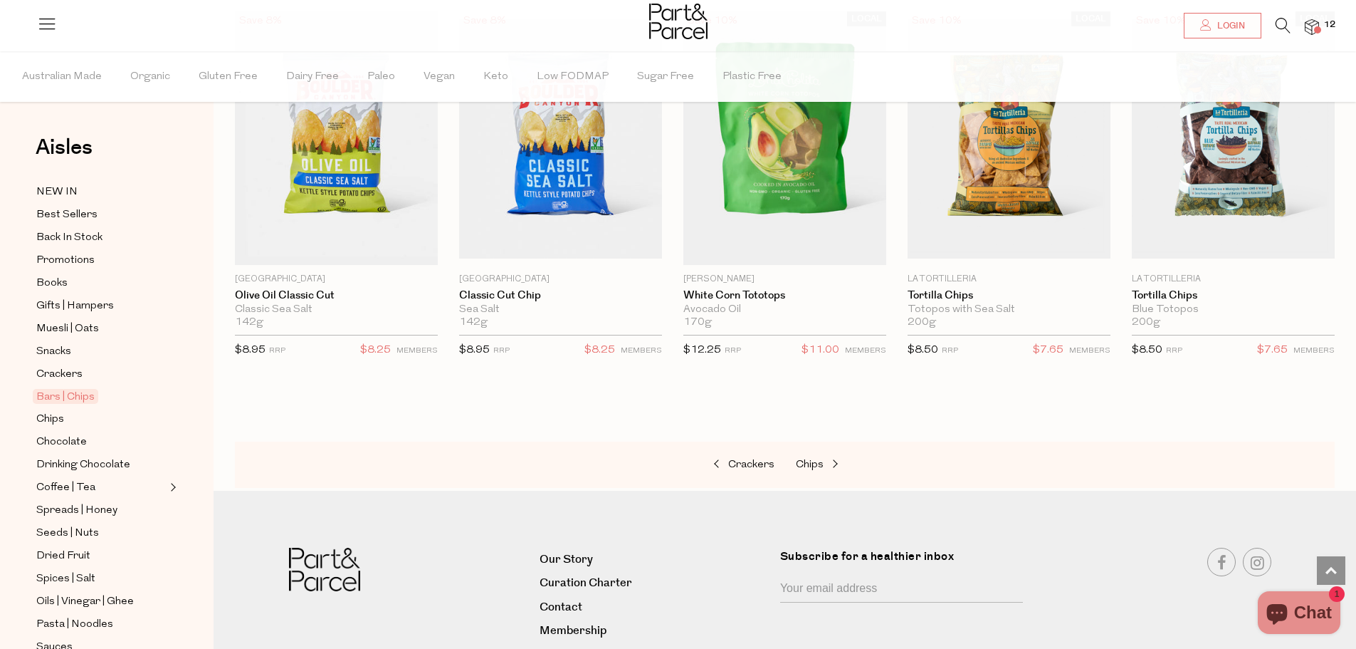
scroll to position [5029, 0]
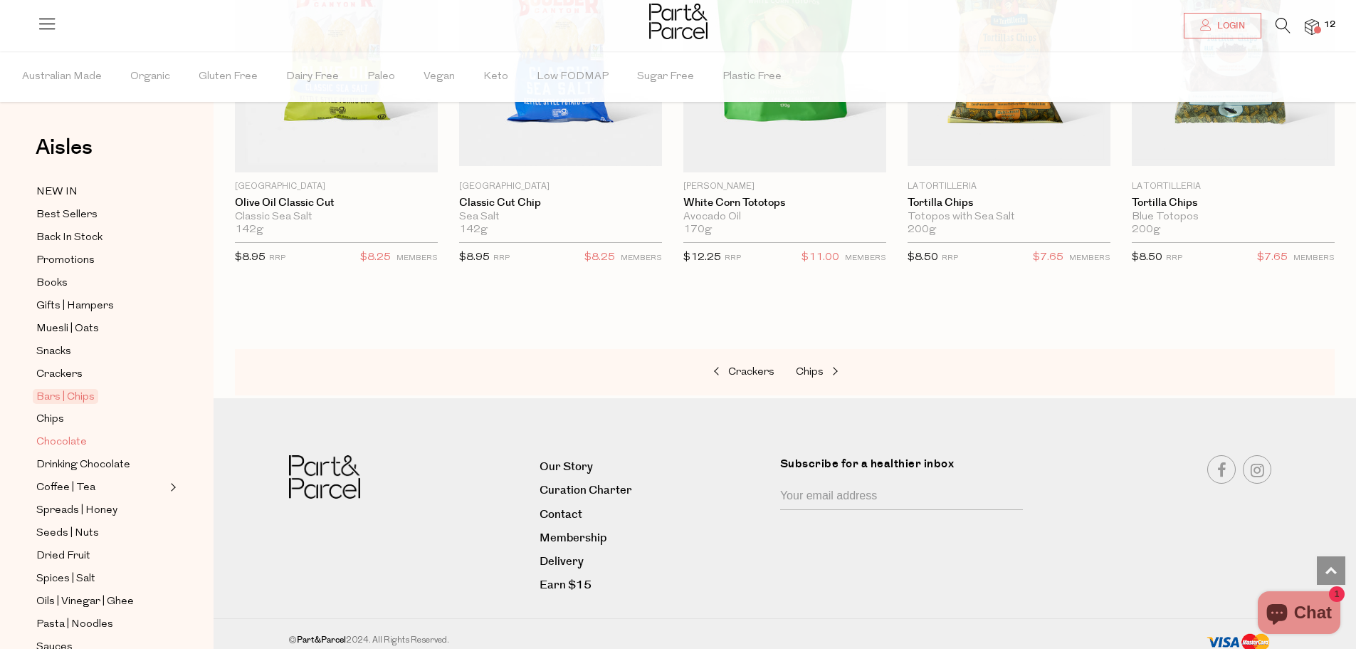
click at [75, 436] on span "Chocolate" at bounding box center [61, 442] width 51 height 17
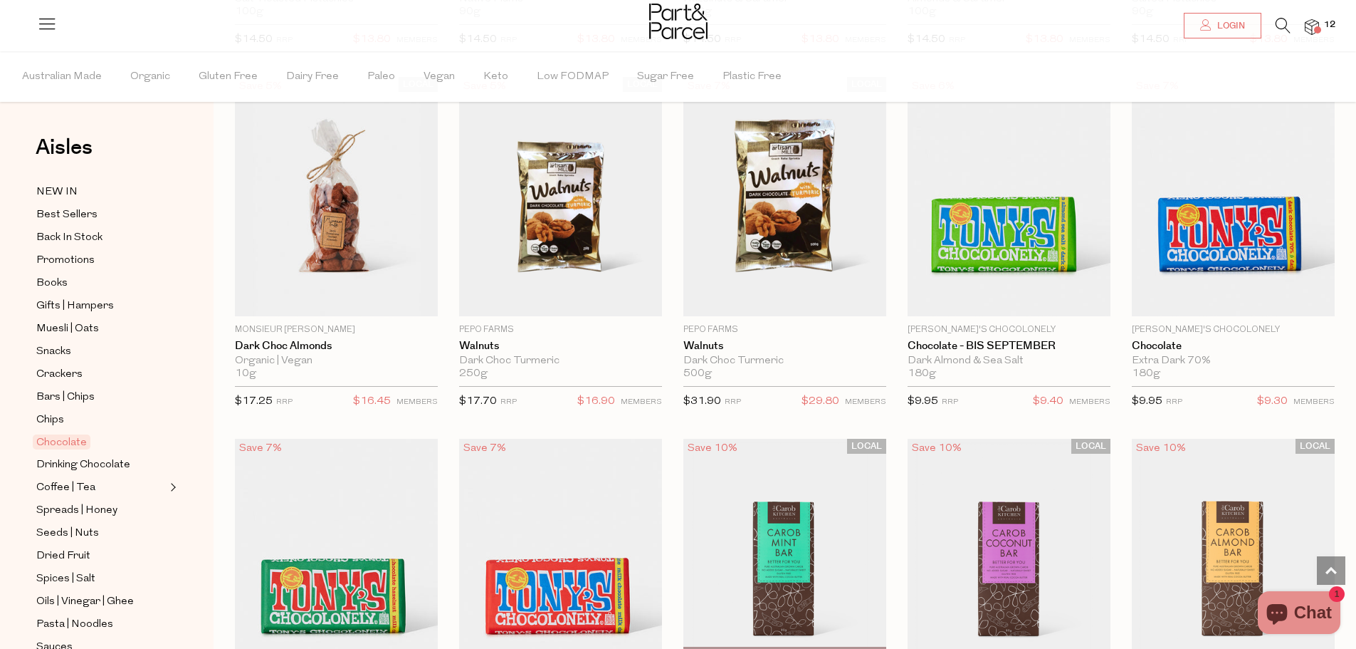
scroll to position [2777, 0]
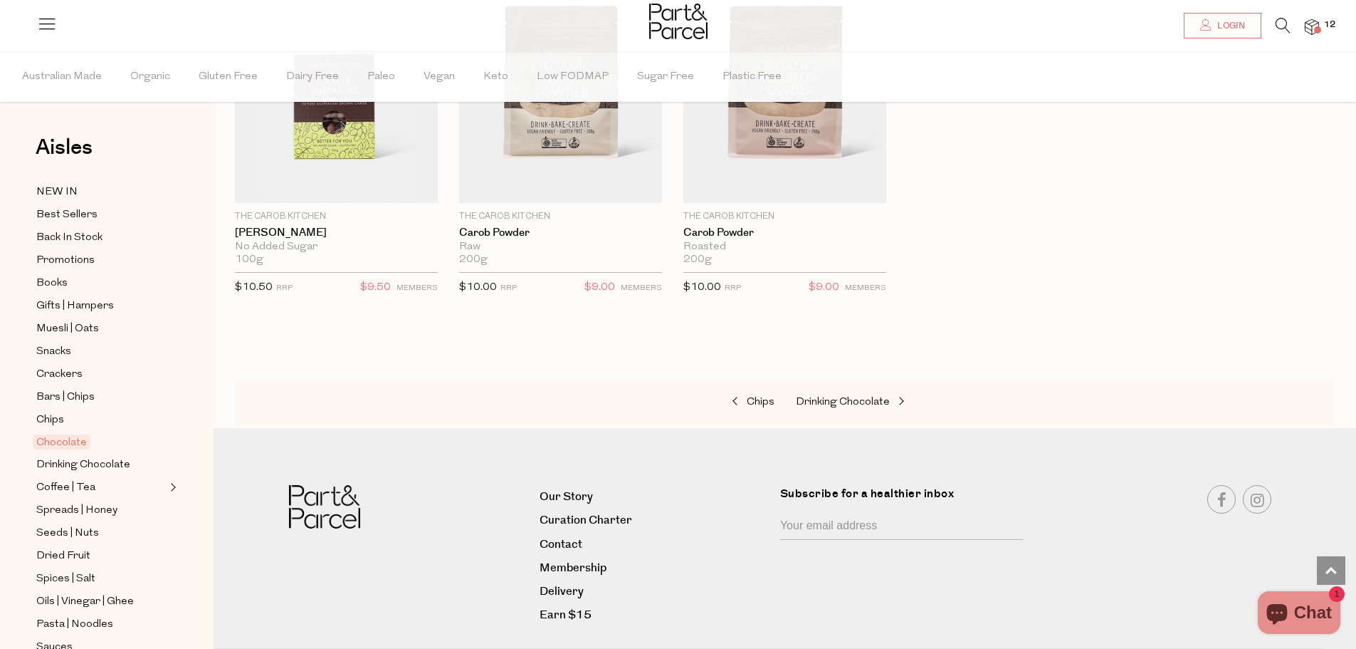
scroll to position [4272, 0]
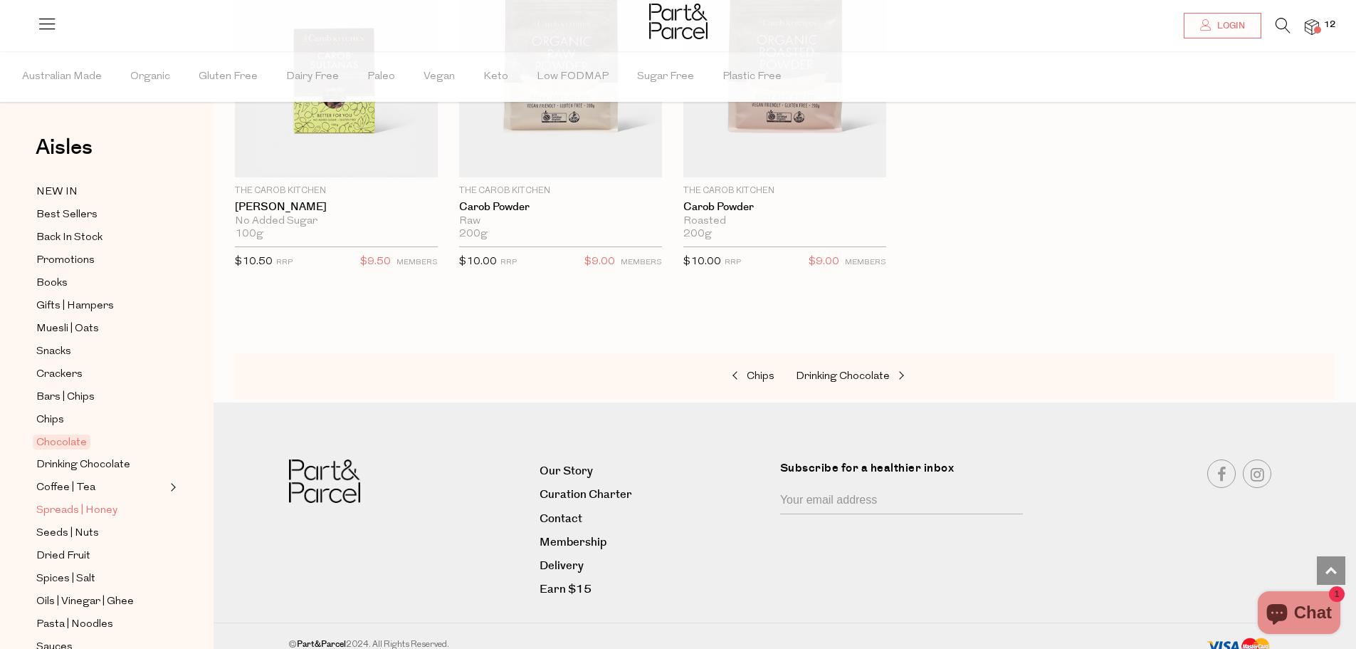
click at [76, 502] on span "Spreads | Honey" at bounding box center [76, 510] width 81 height 17
